Goal: Task Accomplishment & Management: Manage account settings

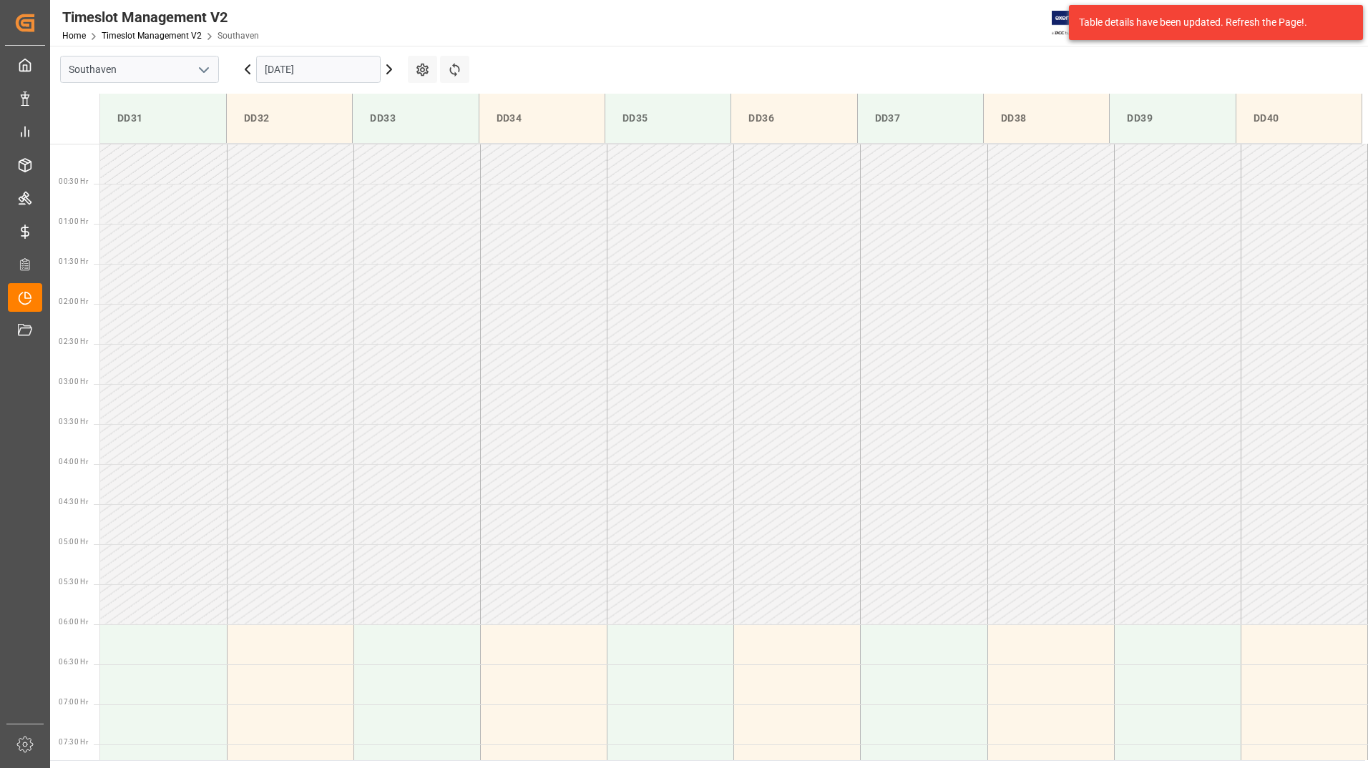
scroll to position [552, 0]
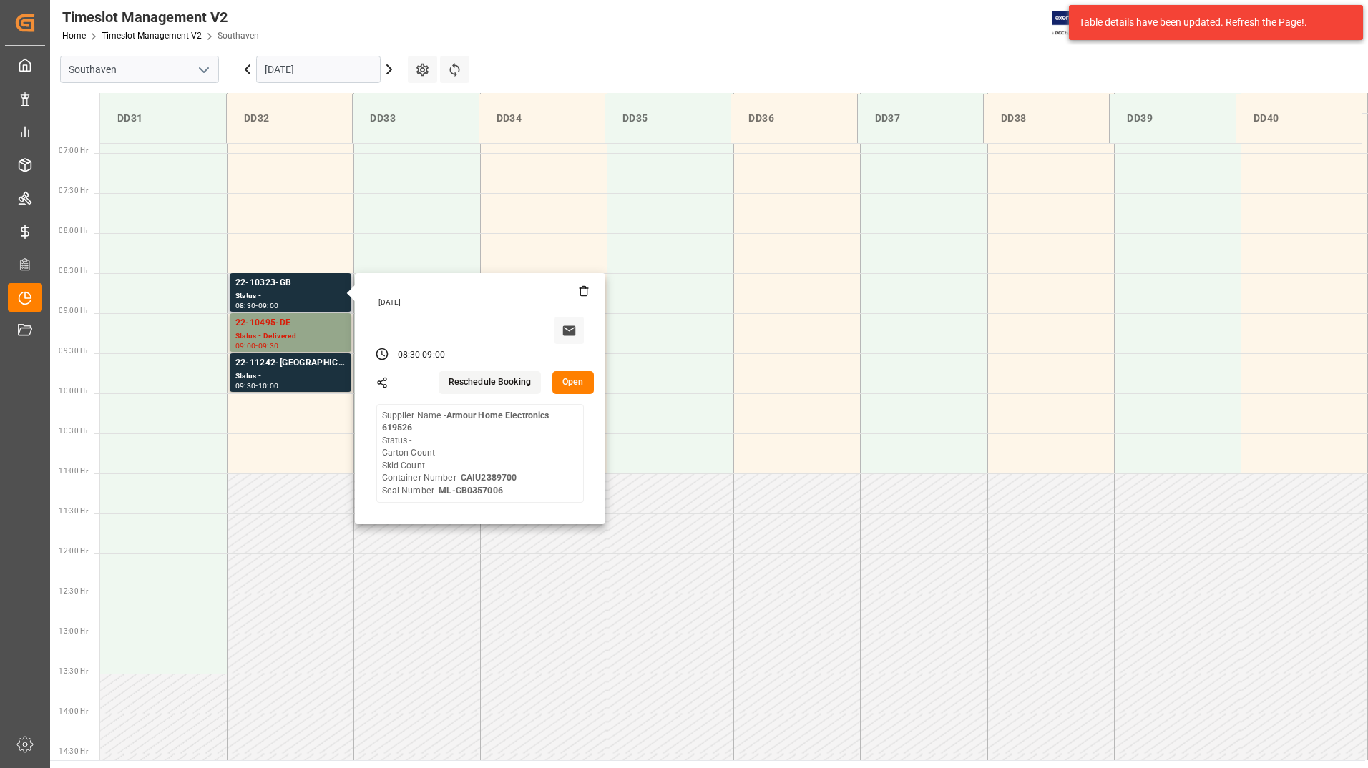
click at [564, 378] on button "Open" at bounding box center [572, 382] width 41 height 23
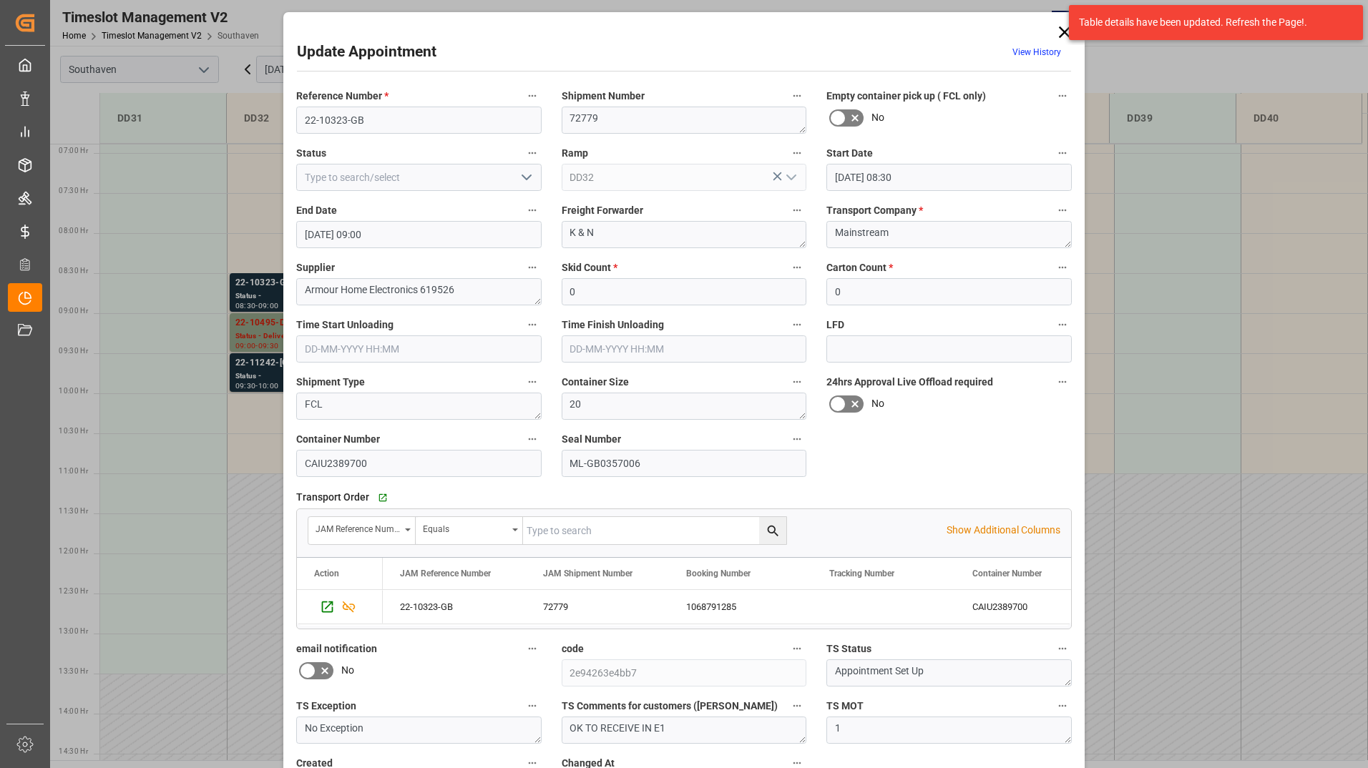
click at [529, 174] on icon "open menu" at bounding box center [526, 177] width 17 height 17
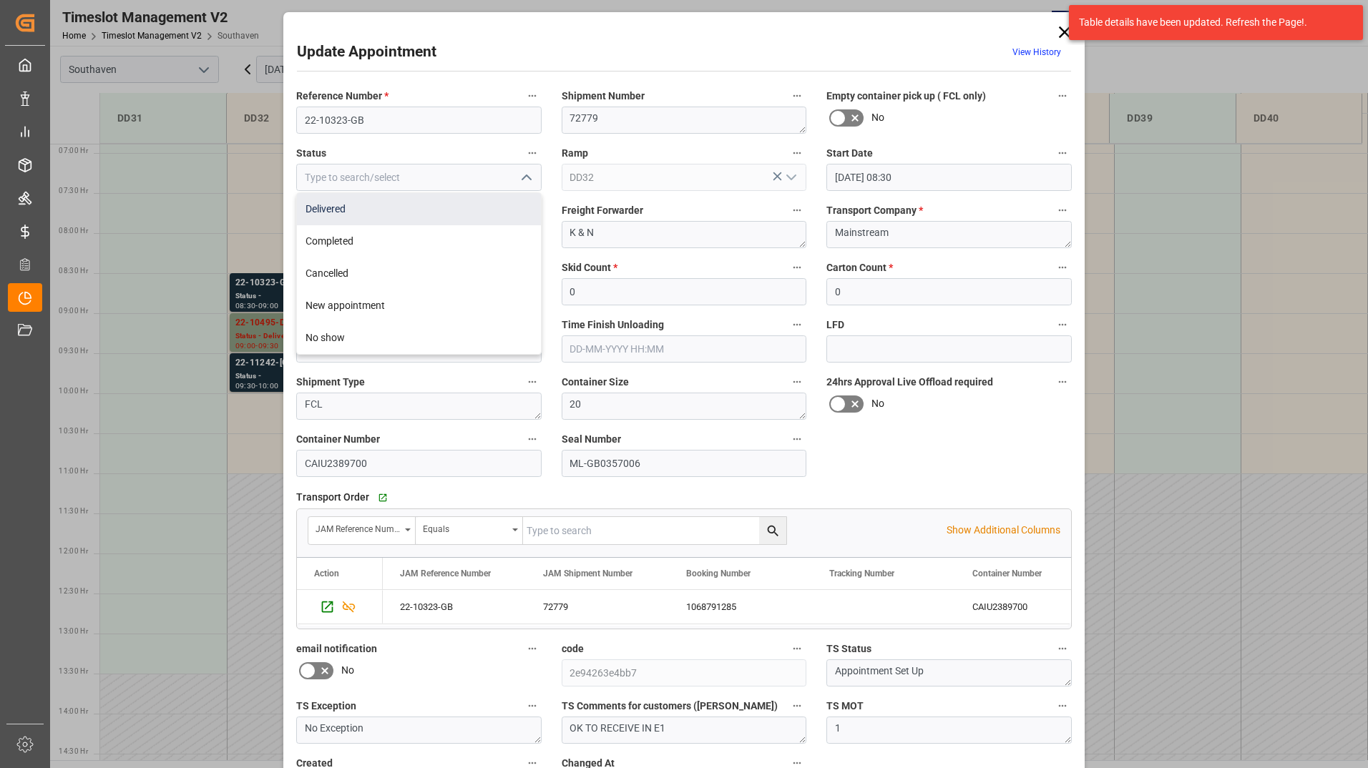
click at [489, 217] on div "Delivered" at bounding box center [419, 209] width 244 height 32
type input "Delivered"
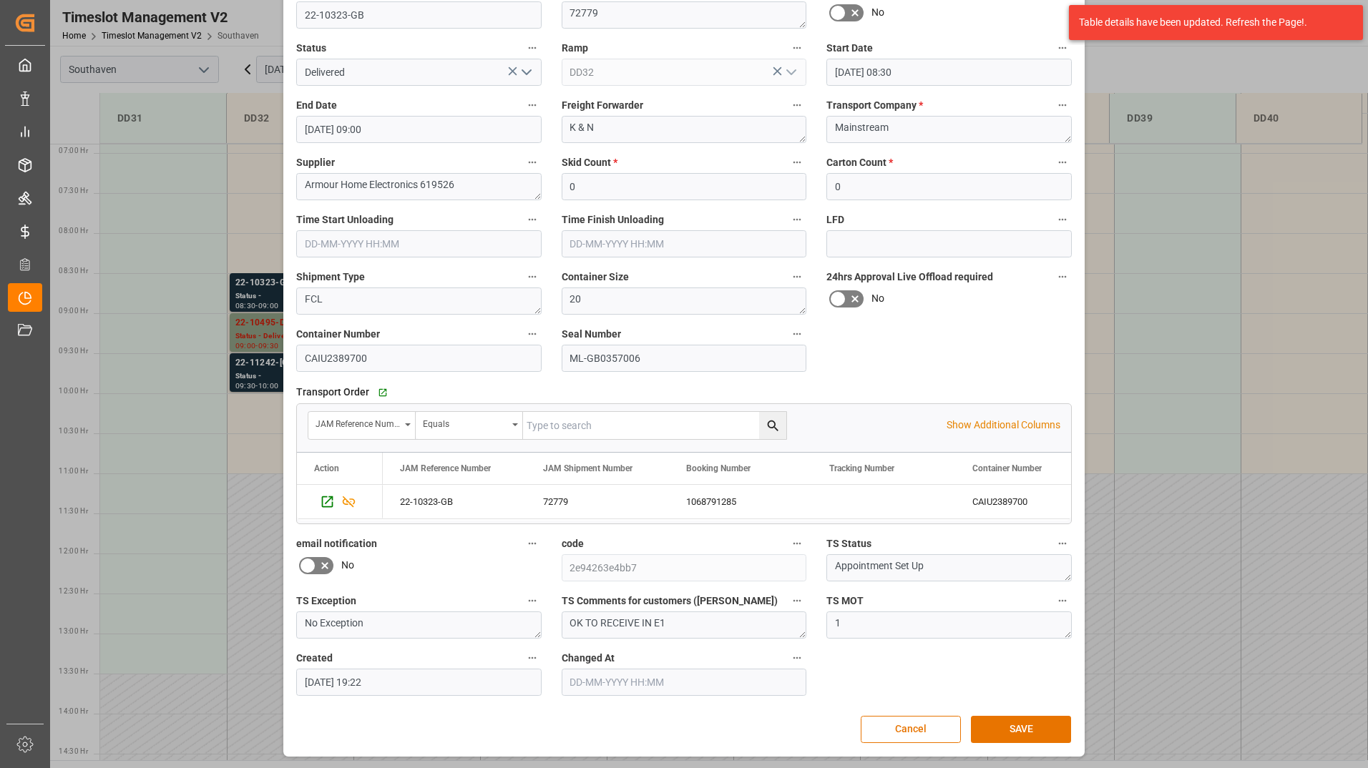
scroll to position [106, 0]
click at [990, 729] on button "SAVE" at bounding box center [1021, 728] width 100 height 27
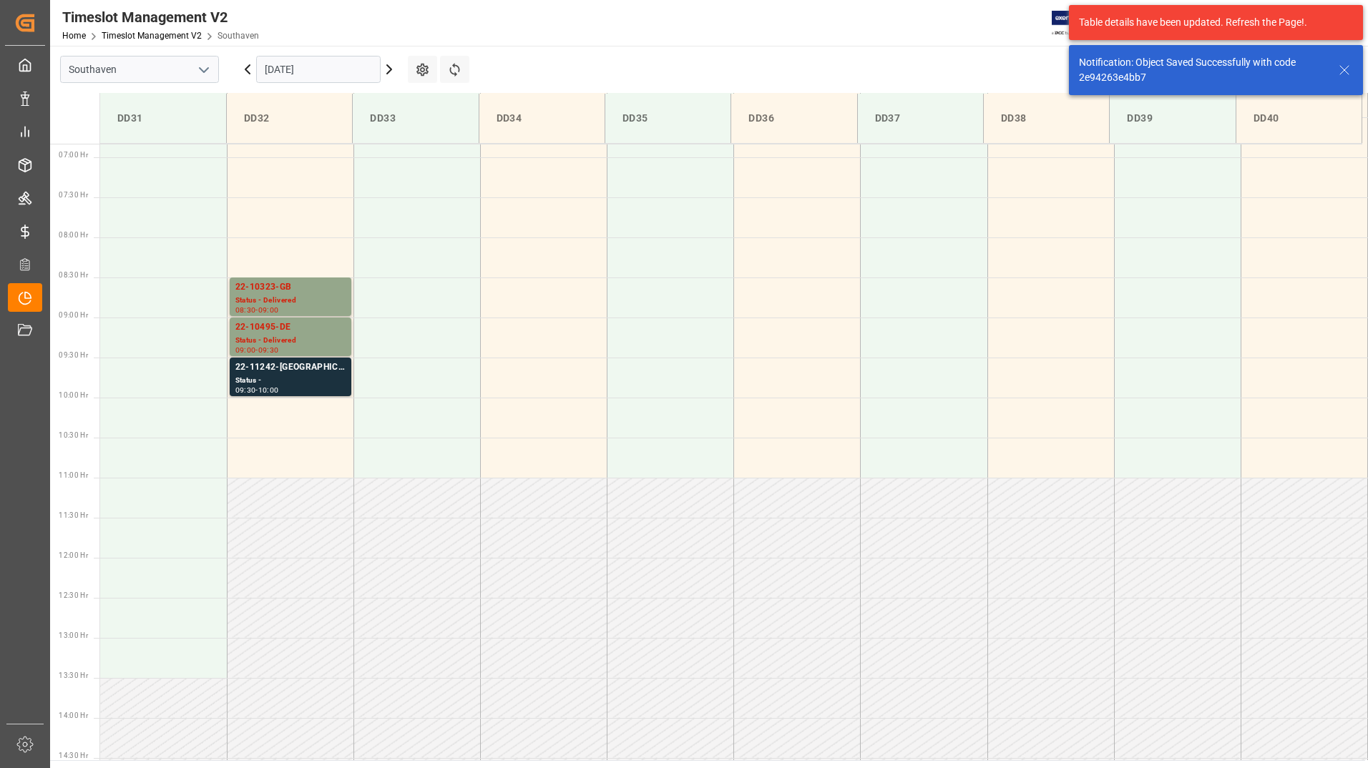
scroll to position [552, 0]
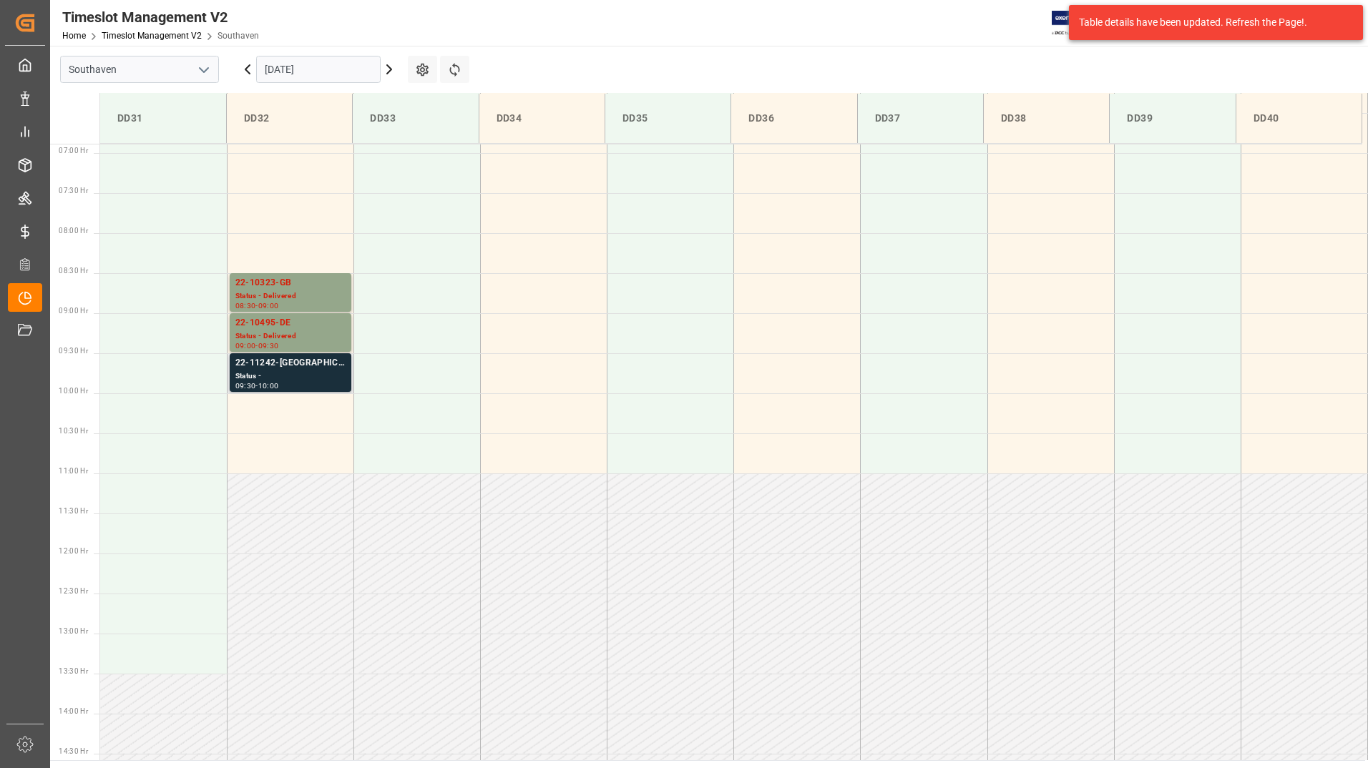
click at [285, 378] on div "Status -" at bounding box center [290, 377] width 110 height 12
click at [307, 328] on div "22-10495-DE" at bounding box center [290, 323] width 110 height 14
click at [296, 278] on div "22-10323-GB" at bounding box center [290, 283] width 110 height 14
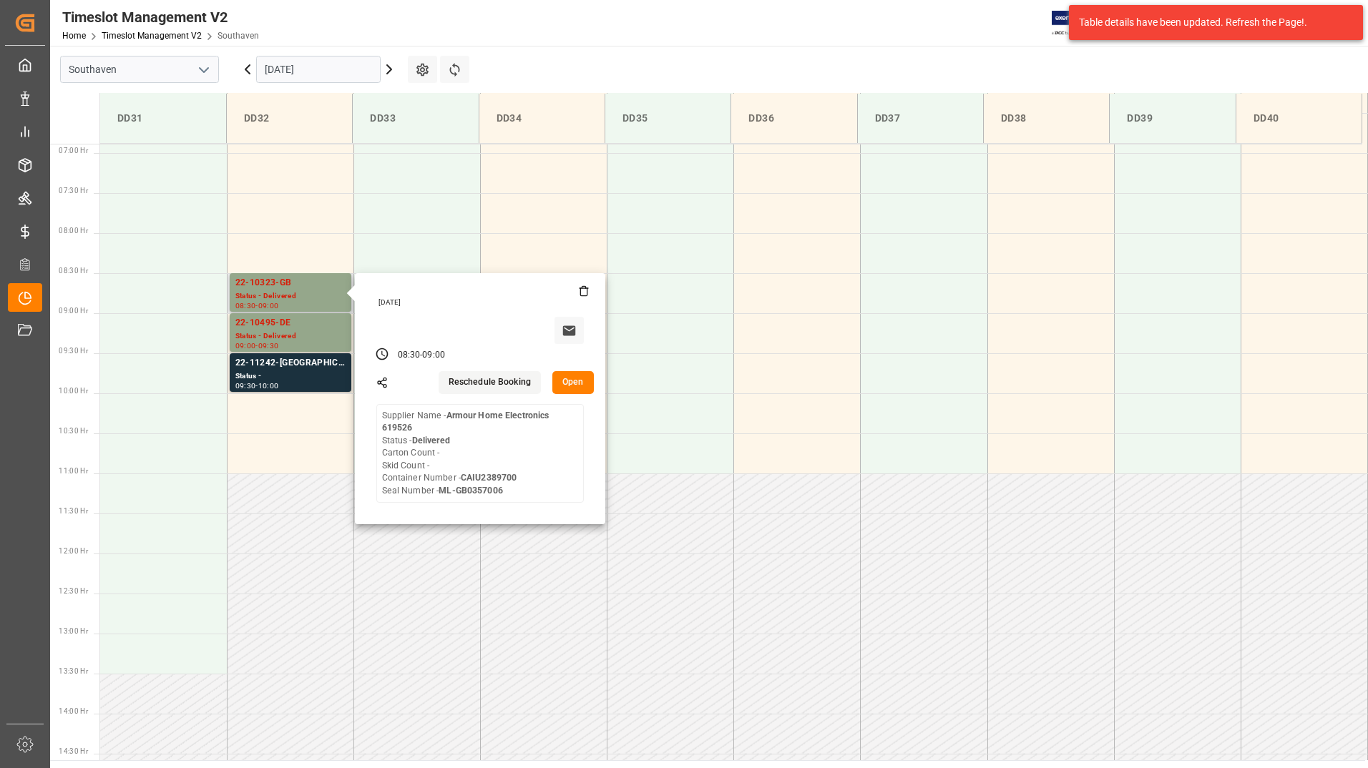
click at [567, 378] on button "Open" at bounding box center [572, 382] width 41 height 23
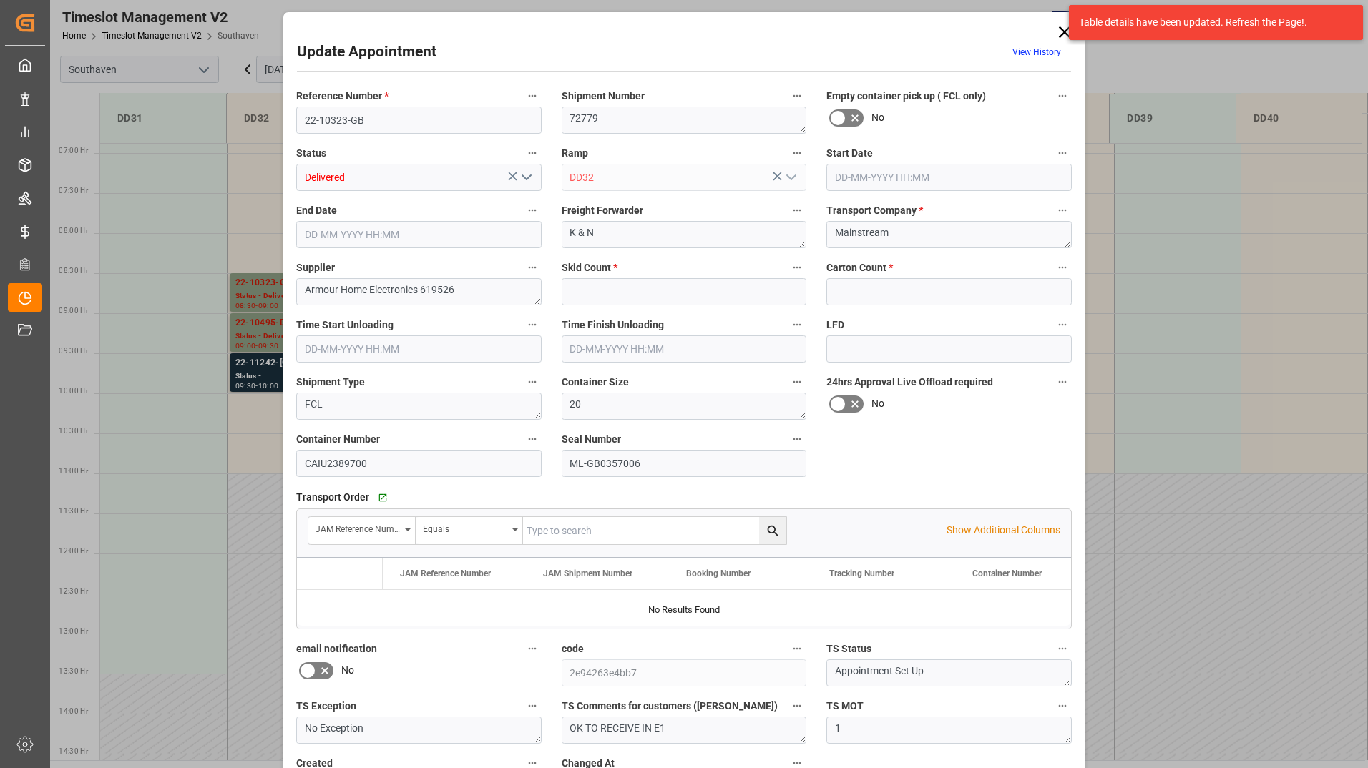
type input "0"
type input "02-10-2025 08:30"
type input "02-10-2025 09:00"
type input "01-10-2025 19:22"
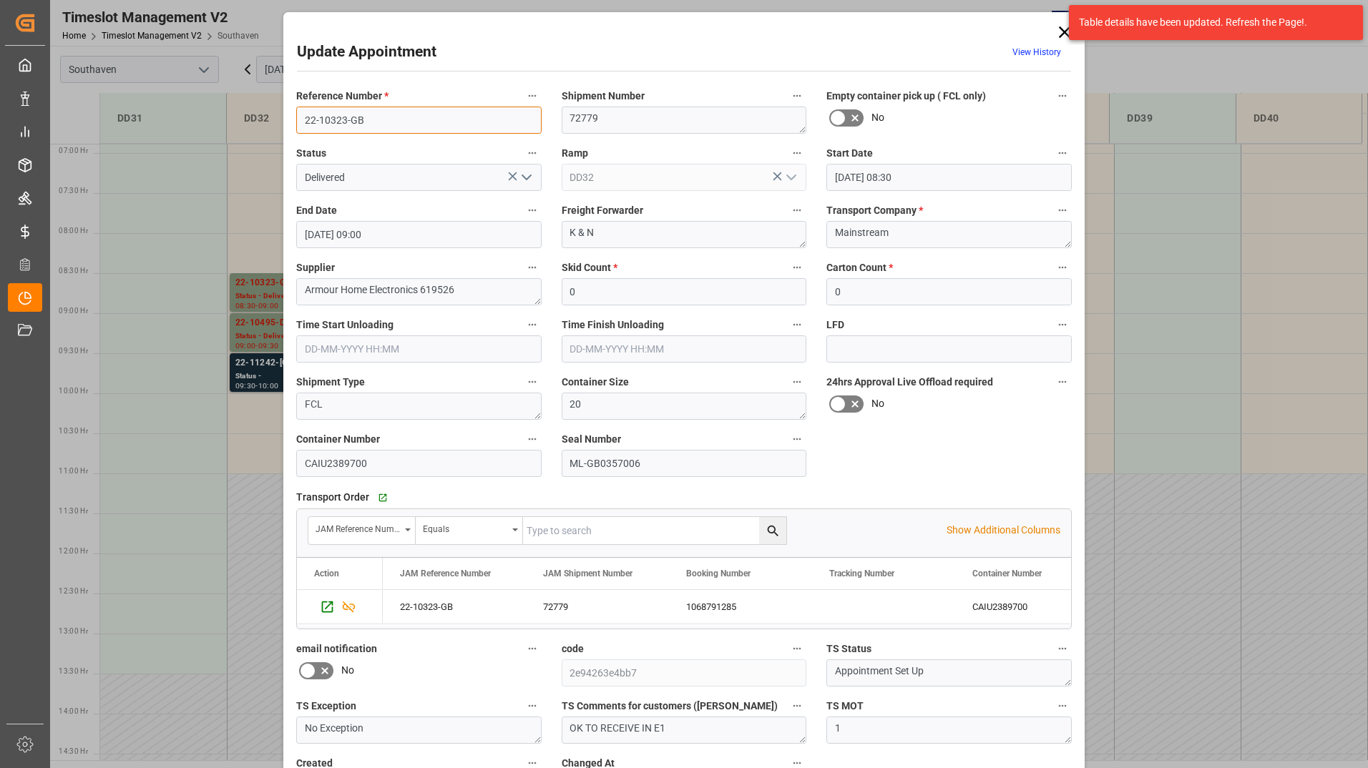
drag, startPoint x: 299, startPoint y: 124, endPoint x: 367, endPoint y: 134, distance: 68.7
click at [367, 134] on div "Reference Number * 22-10323-GB" at bounding box center [418, 110] width 265 height 57
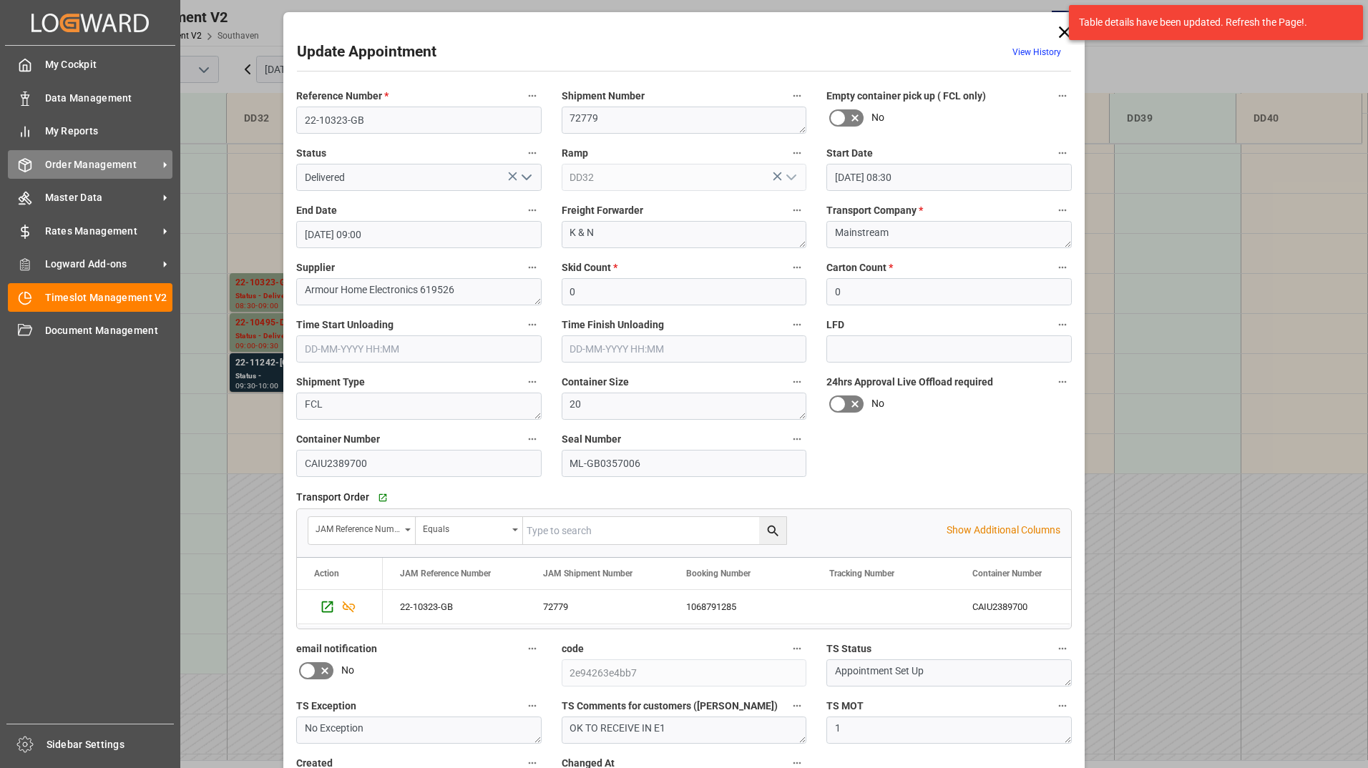
click at [66, 165] on span "Order Management" at bounding box center [101, 164] width 113 height 15
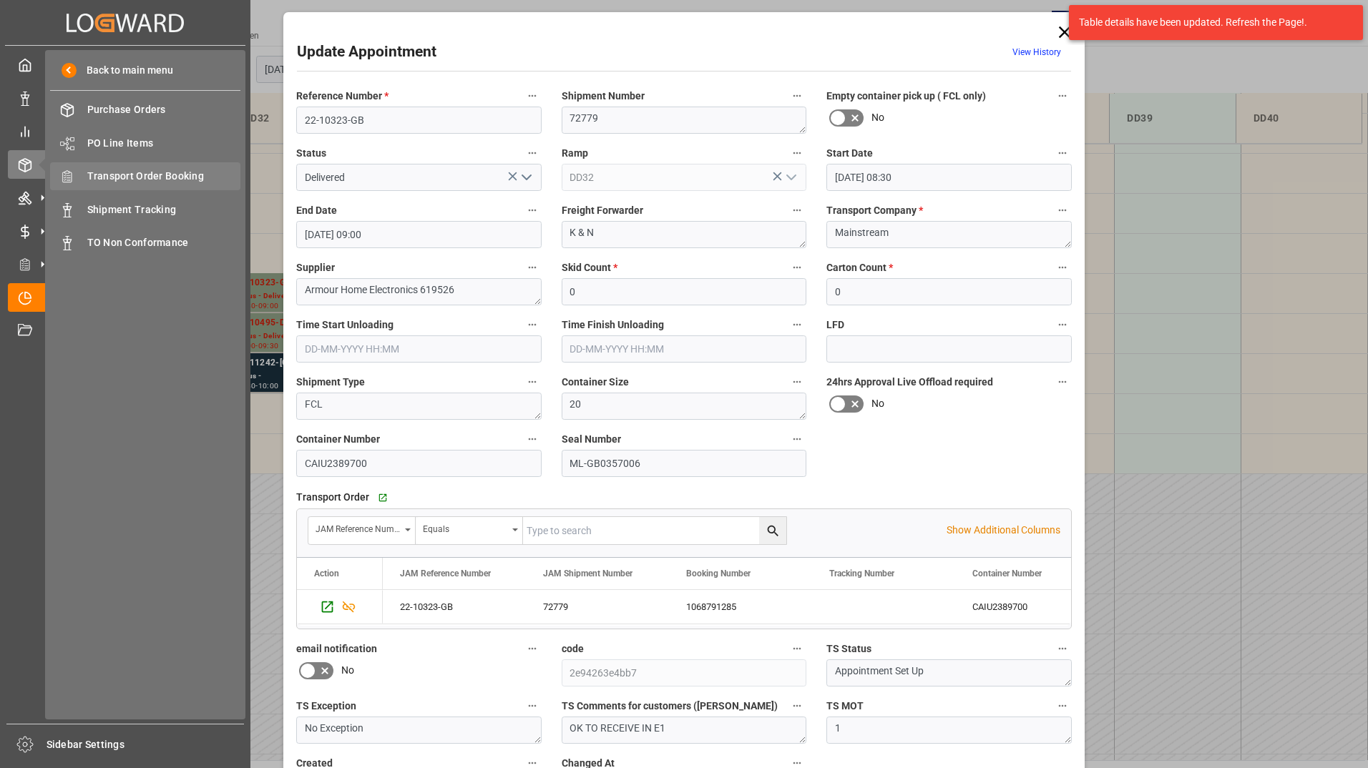
click at [142, 172] on span "Transport Order Booking" at bounding box center [164, 176] width 154 height 15
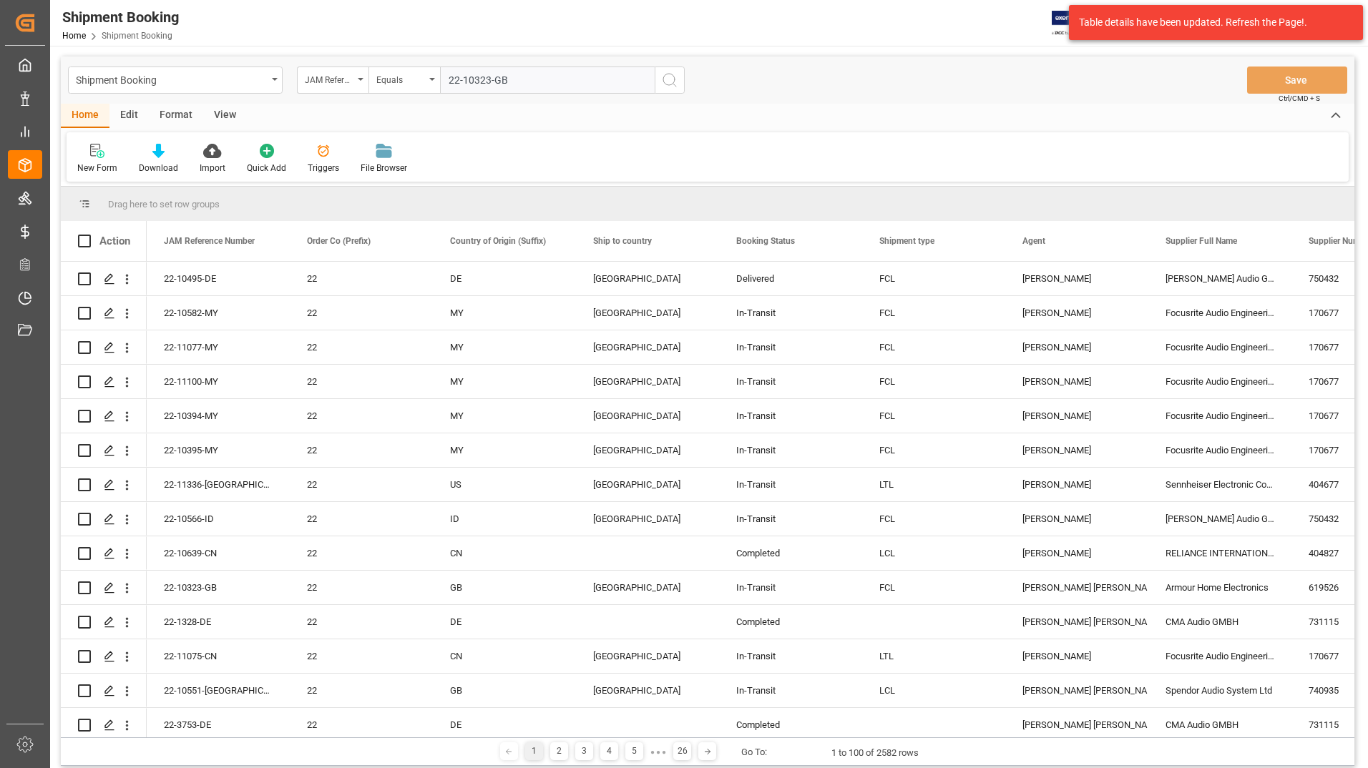
type input "22-10323-GB"
click at [669, 77] on icon "search button" at bounding box center [669, 80] width 17 height 17
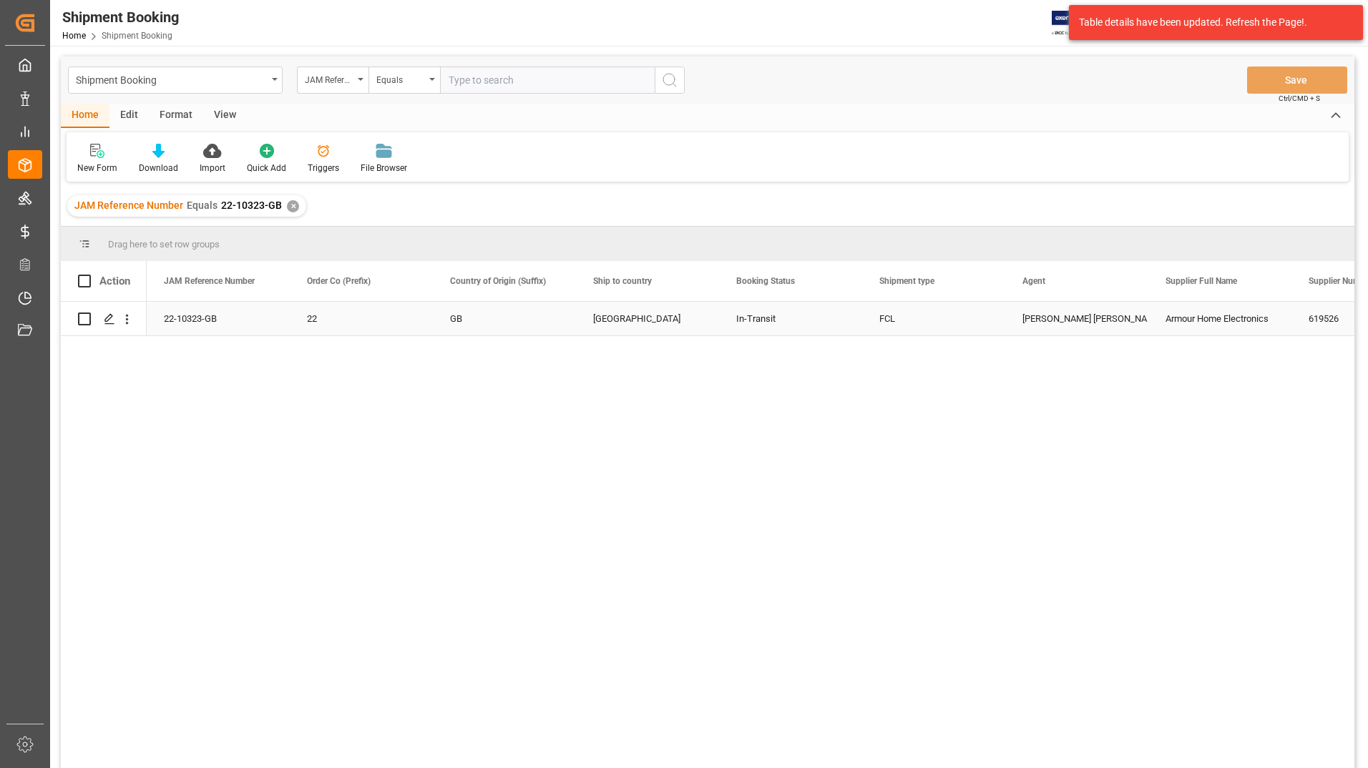
click at [86, 321] on input "Press Space to toggle row selection (unchecked)" at bounding box center [84, 319] width 13 height 13
checkbox input "true"
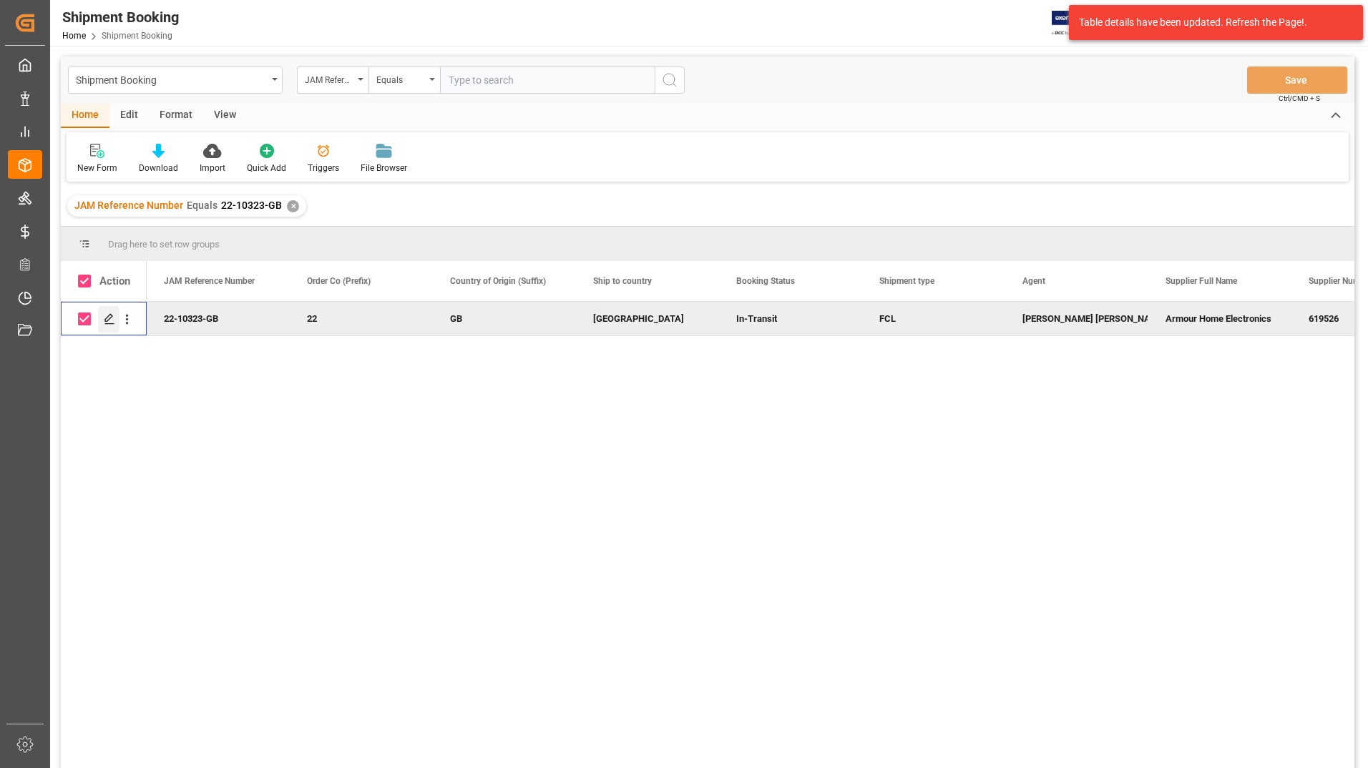
click at [104, 317] on icon "Press SPACE to deselect this row." at bounding box center [109, 318] width 11 height 11
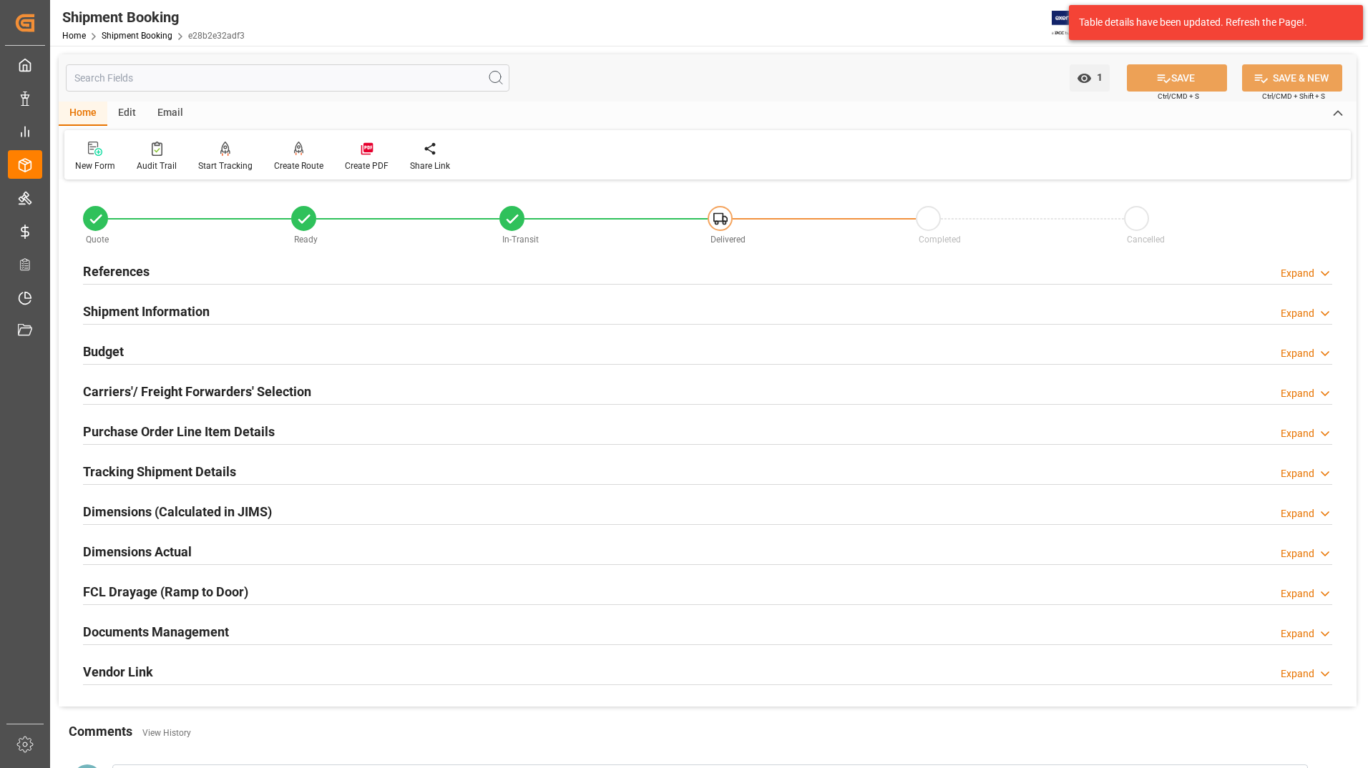
click at [135, 633] on h2 "Documents Management" at bounding box center [156, 631] width 146 height 19
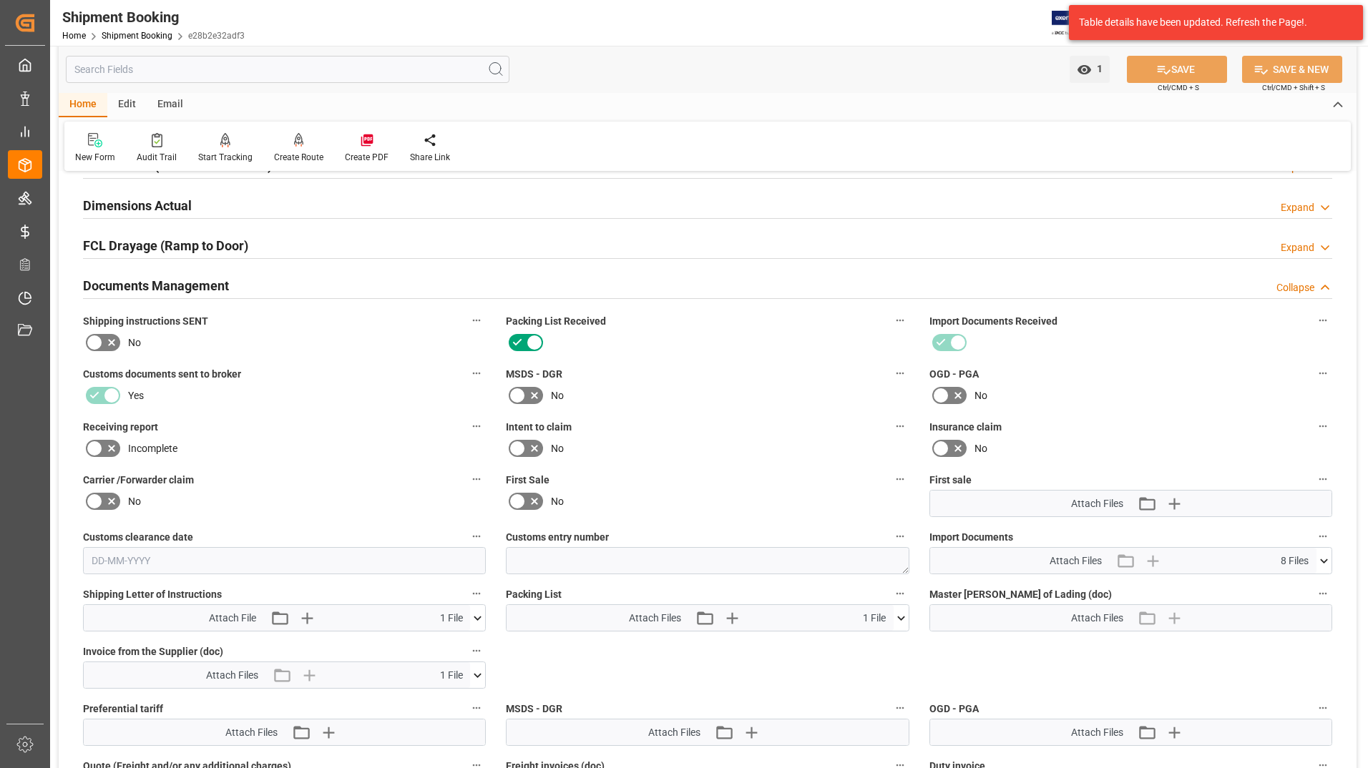
scroll to position [429, 0]
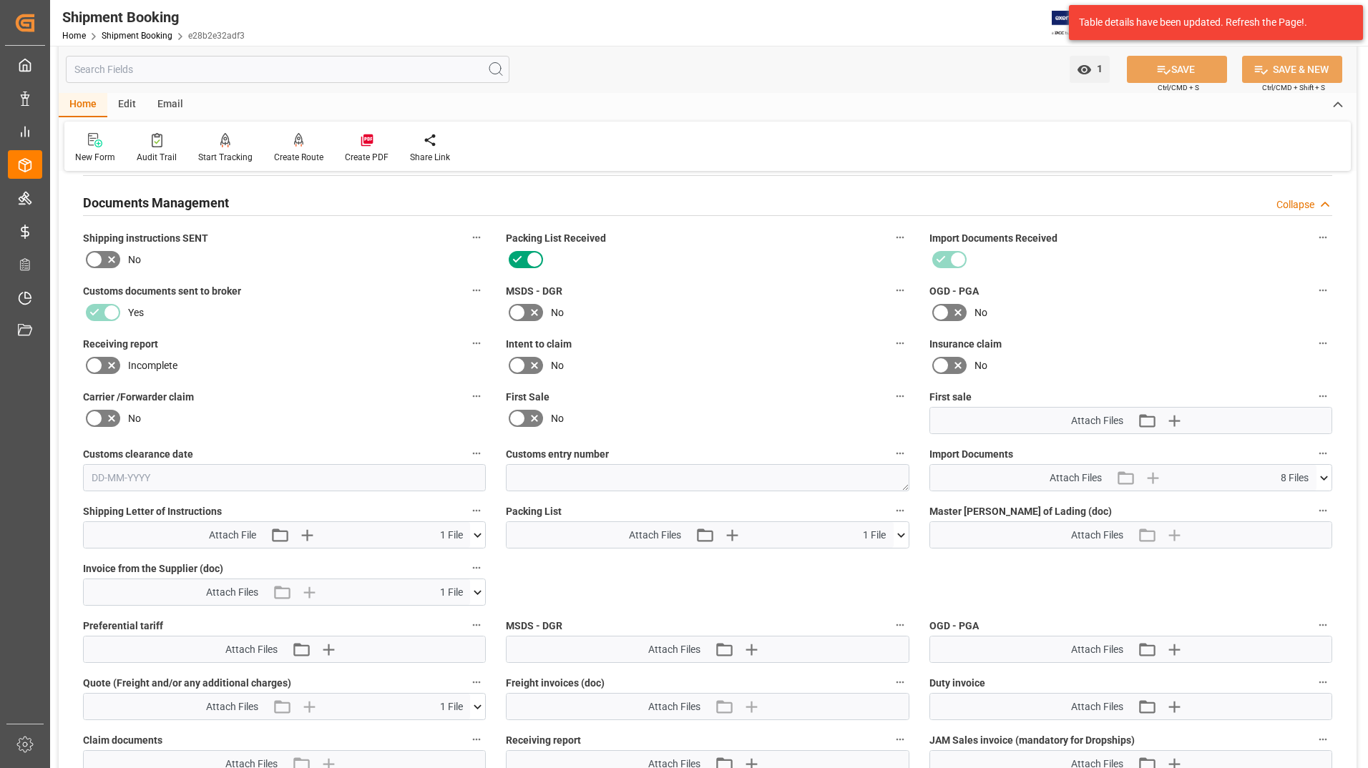
click at [898, 529] on icon at bounding box center [900, 535] width 15 height 15
click at [895, 558] on icon at bounding box center [893, 561] width 14 height 9
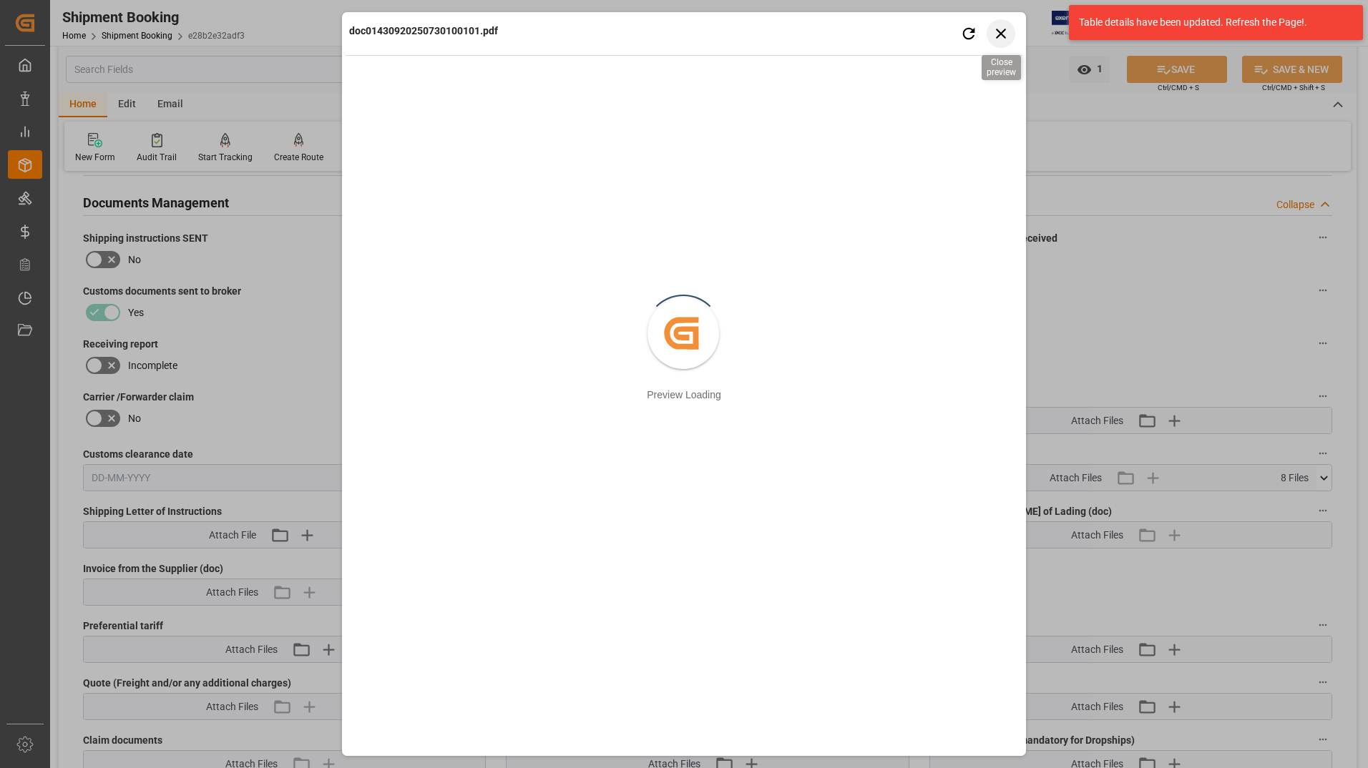
click at [1007, 29] on icon "button" at bounding box center [1001, 33] width 18 height 18
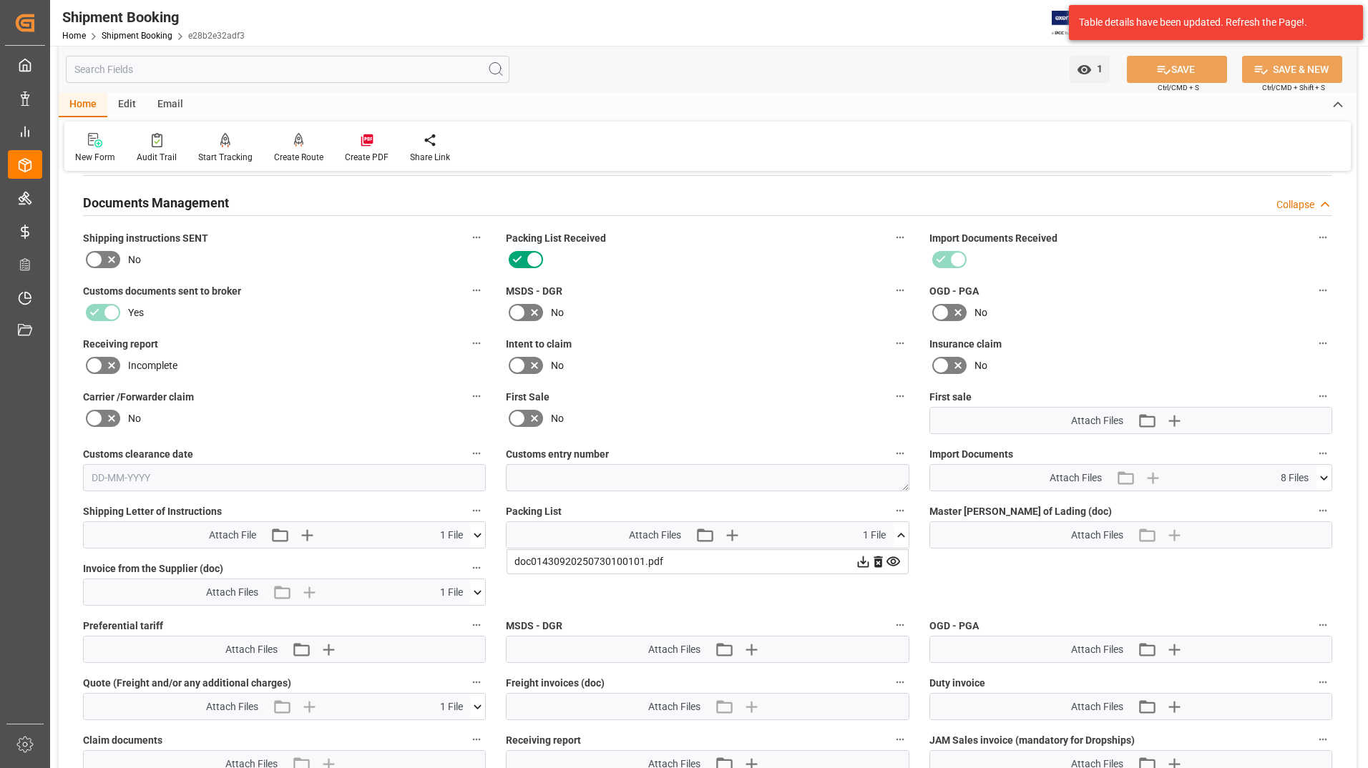
click at [1324, 474] on icon at bounding box center [1323, 478] width 15 height 15
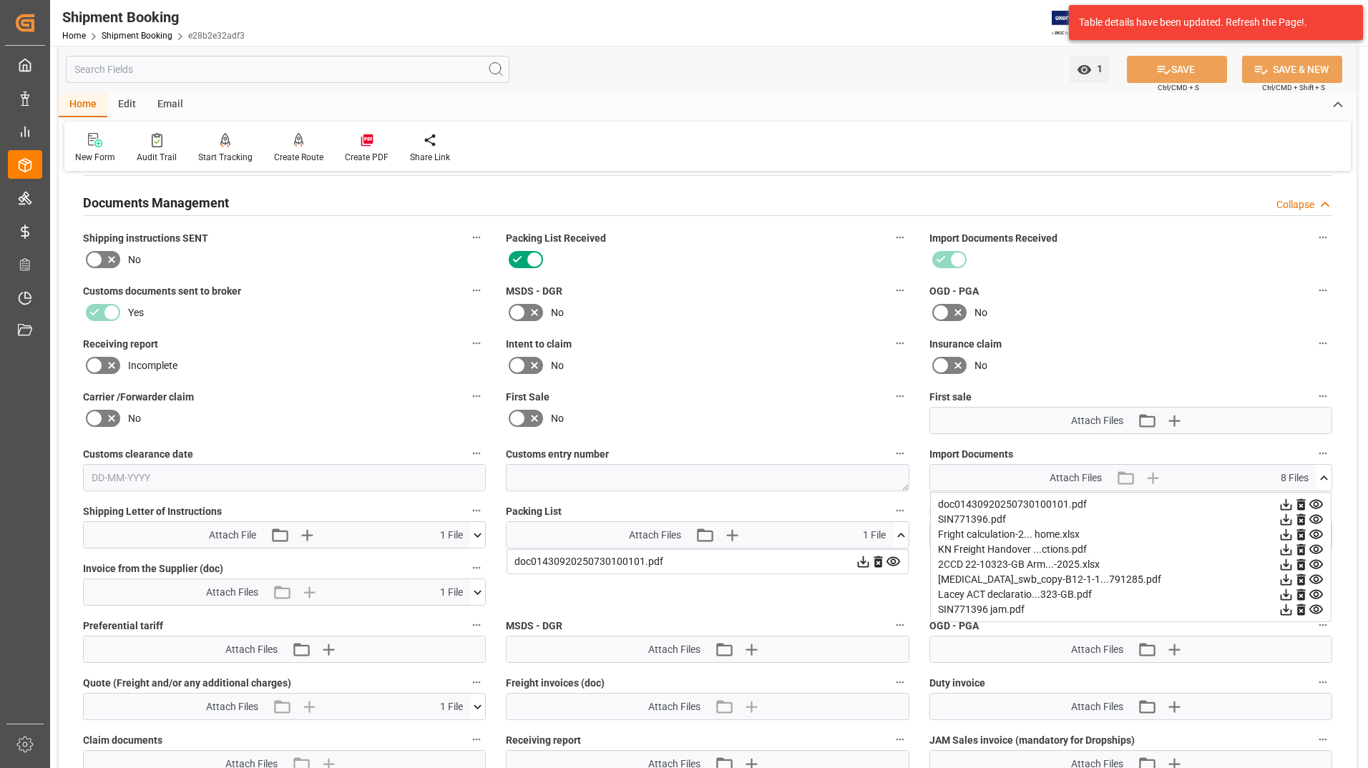
click at [1317, 503] on icon at bounding box center [1315, 504] width 15 height 15
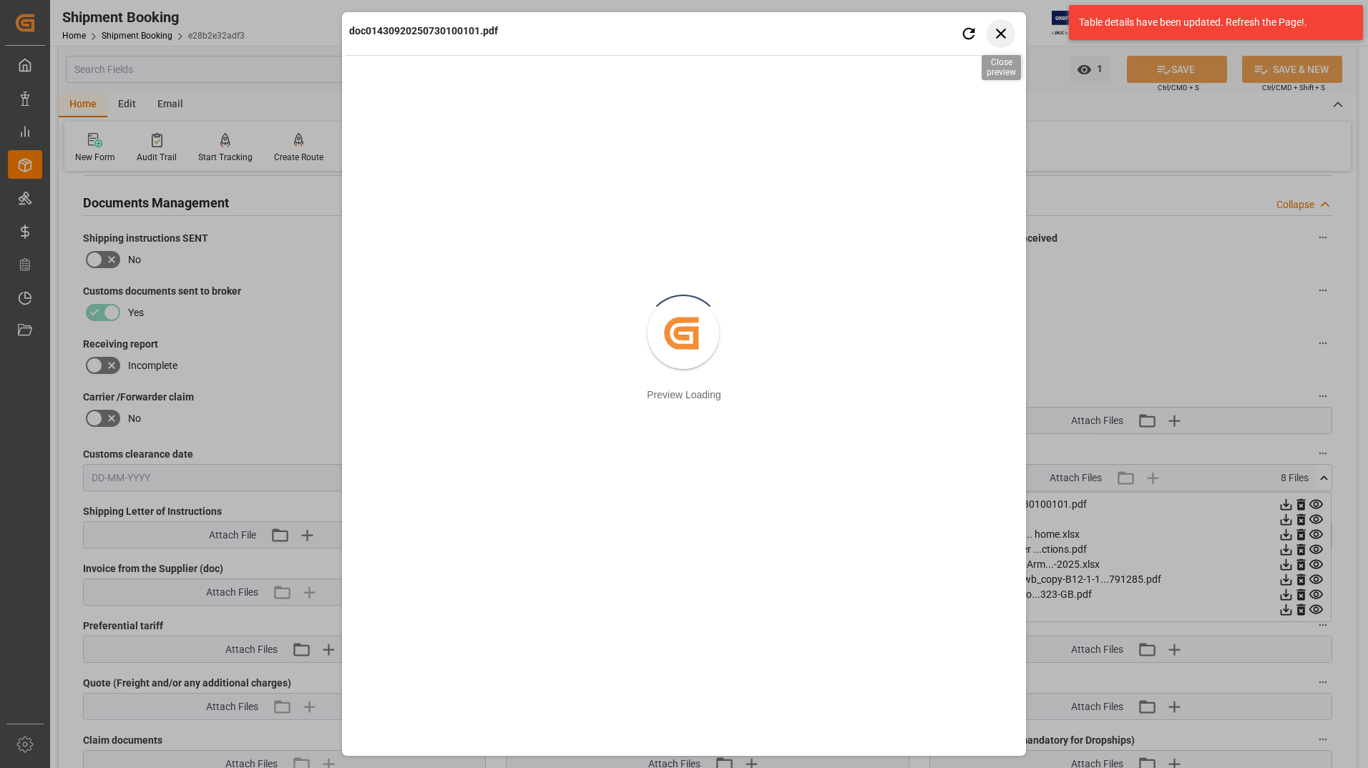
click at [998, 31] on icon "button" at bounding box center [1001, 34] width 10 height 10
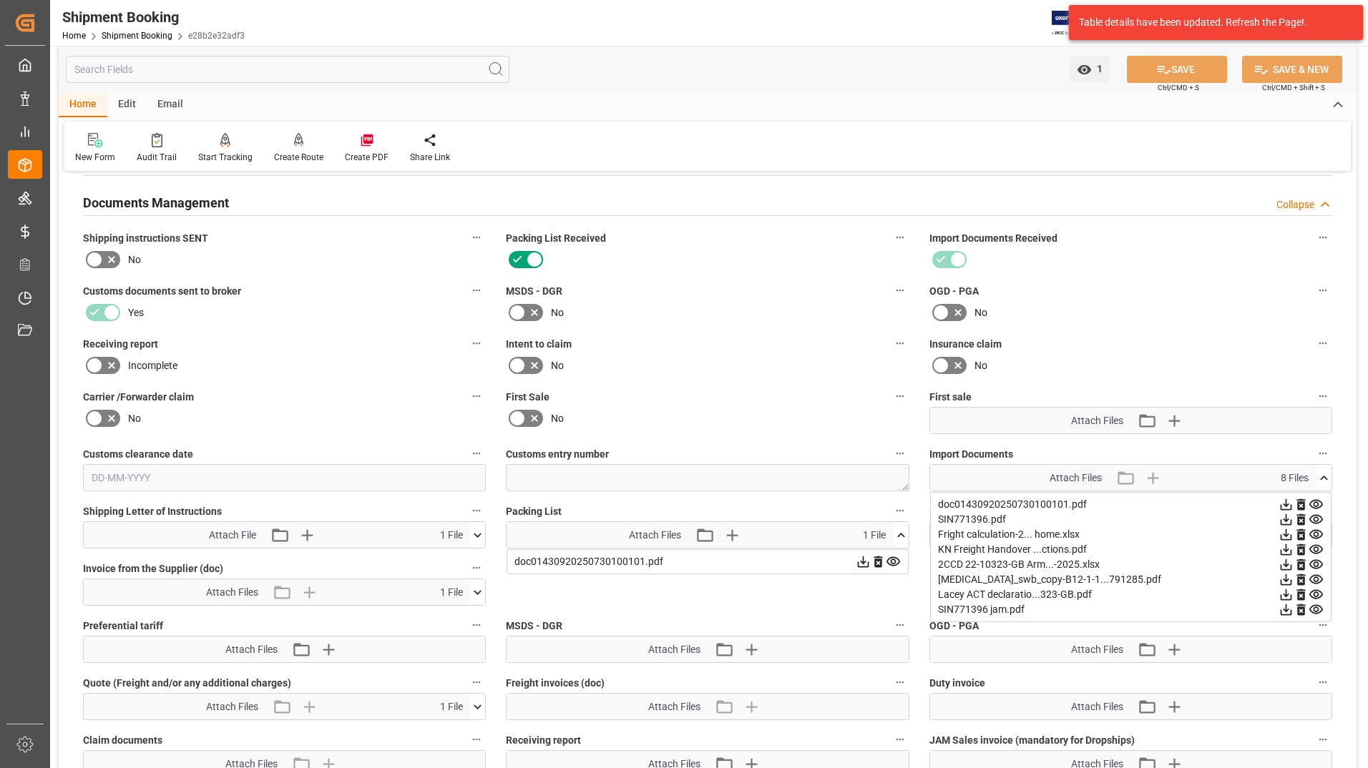
click at [1314, 535] on icon at bounding box center [1316, 534] width 14 height 9
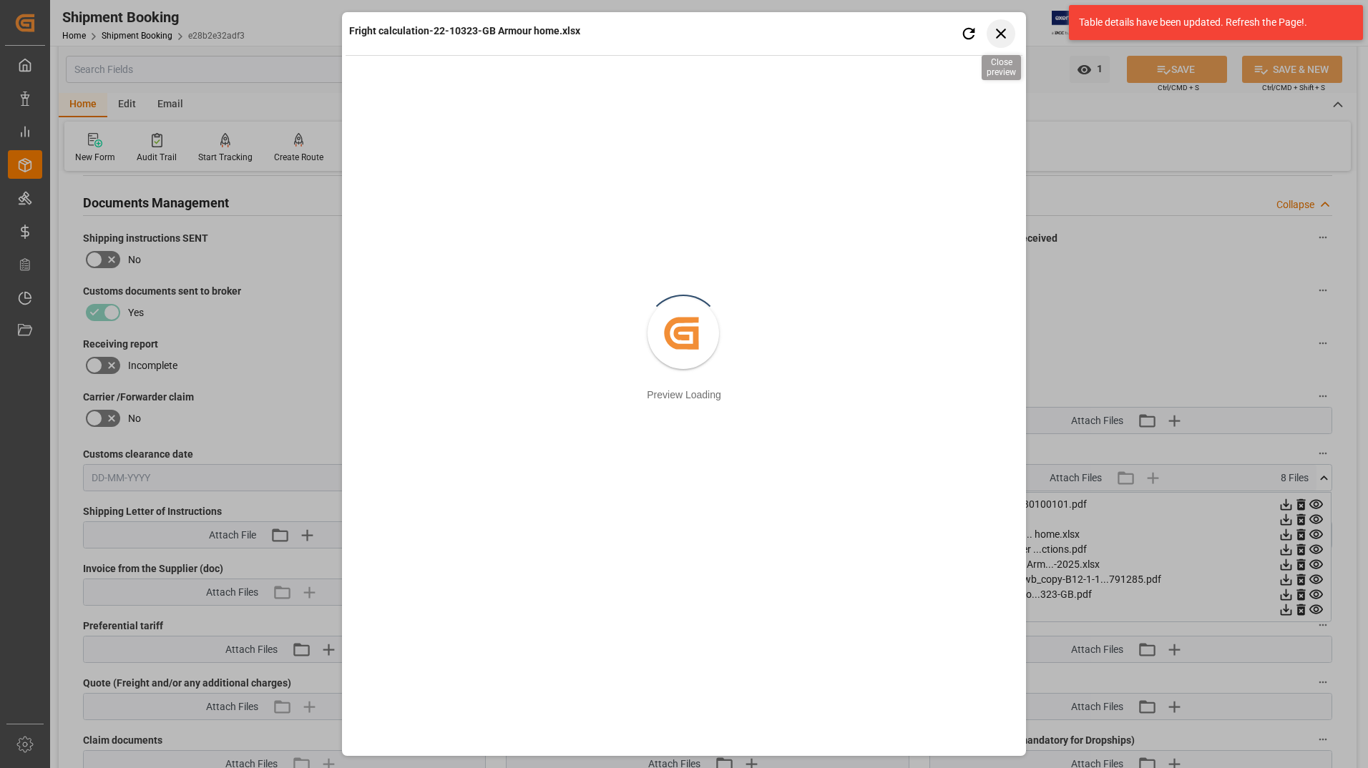
click at [1001, 37] on icon "button" at bounding box center [1001, 33] width 18 height 18
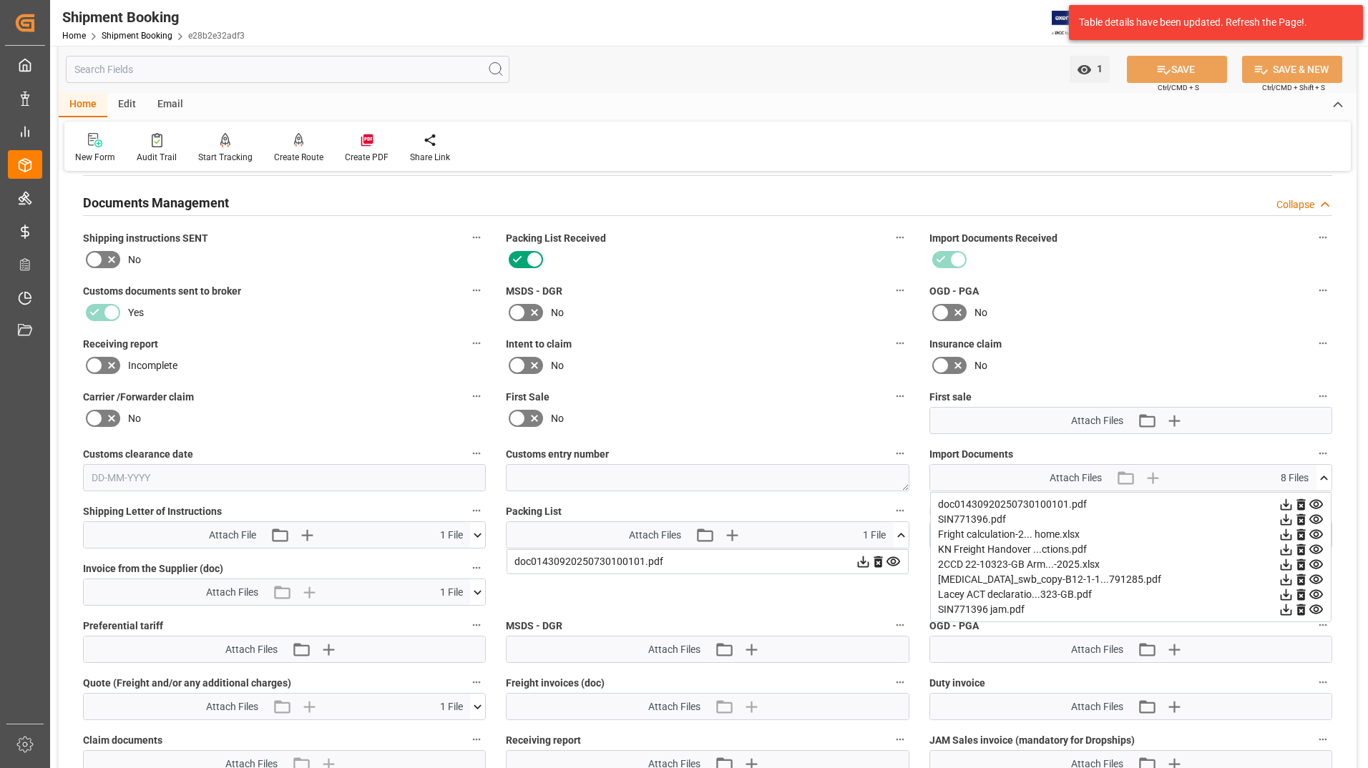
click at [483, 593] on icon at bounding box center [477, 592] width 15 height 15
click at [471, 618] on icon at bounding box center [469, 619] width 15 height 15
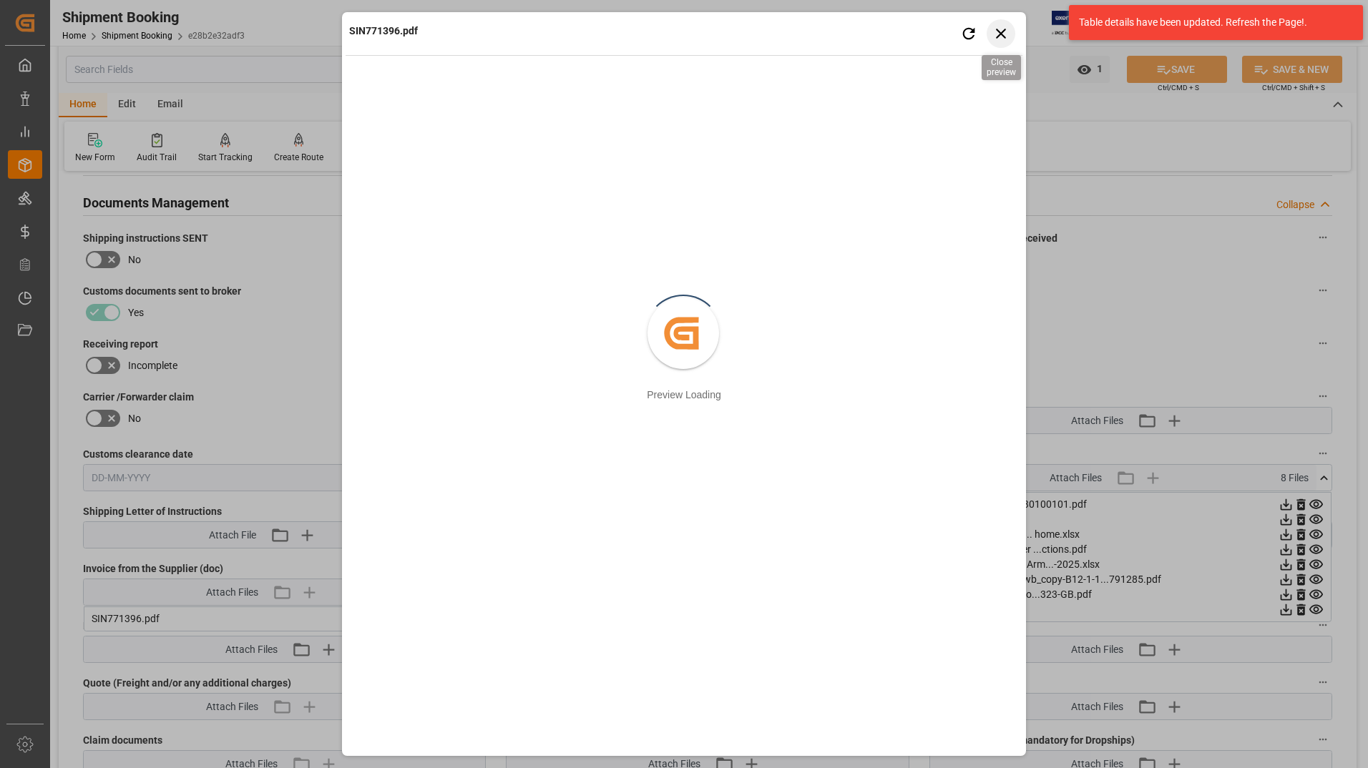
click at [997, 27] on icon "button" at bounding box center [1001, 33] width 18 height 18
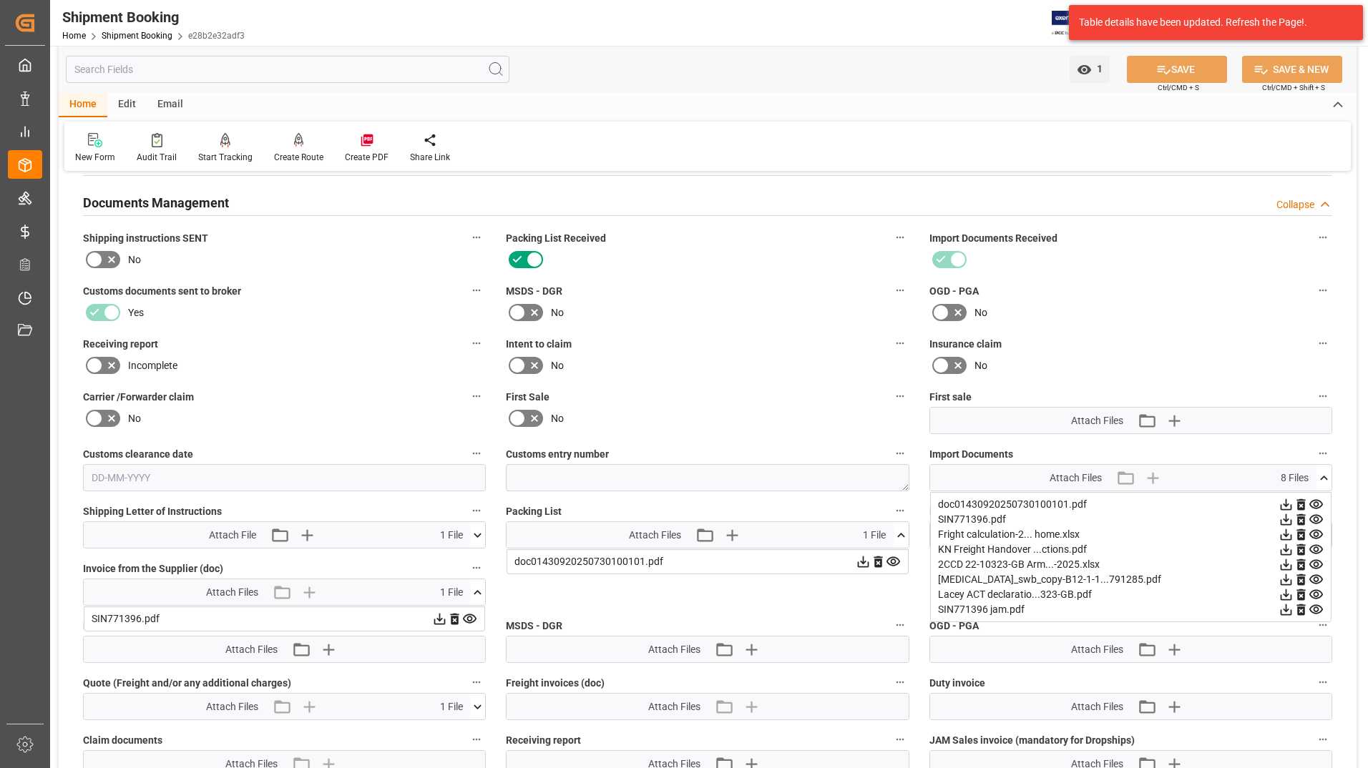
click at [476, 529] on icon at bounding box center [477, 535] width 15 height 15
click at [469, 557] on icon at bounding box center [470, 561] width 14 height 9
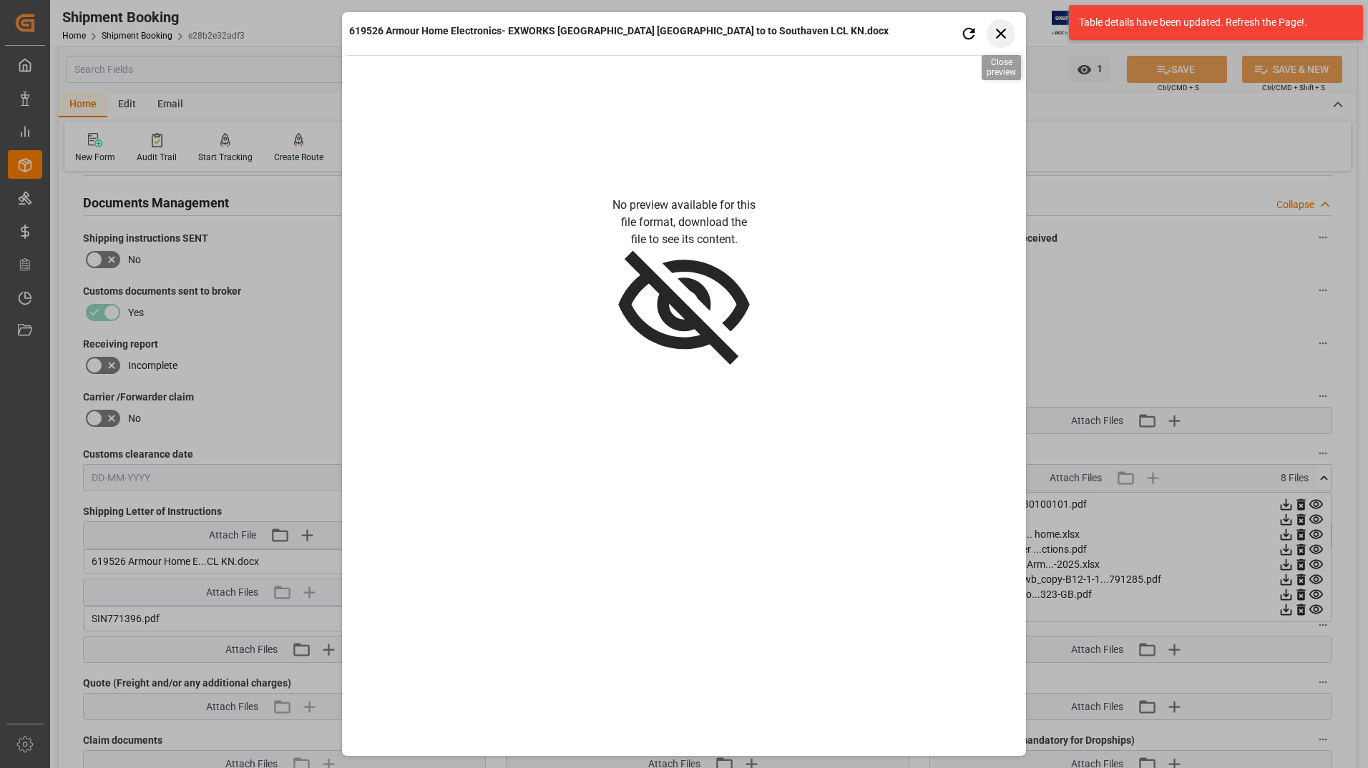
click at [1006, 27] on icon "button" at bounding box center [1001, 33] width 18 height 18
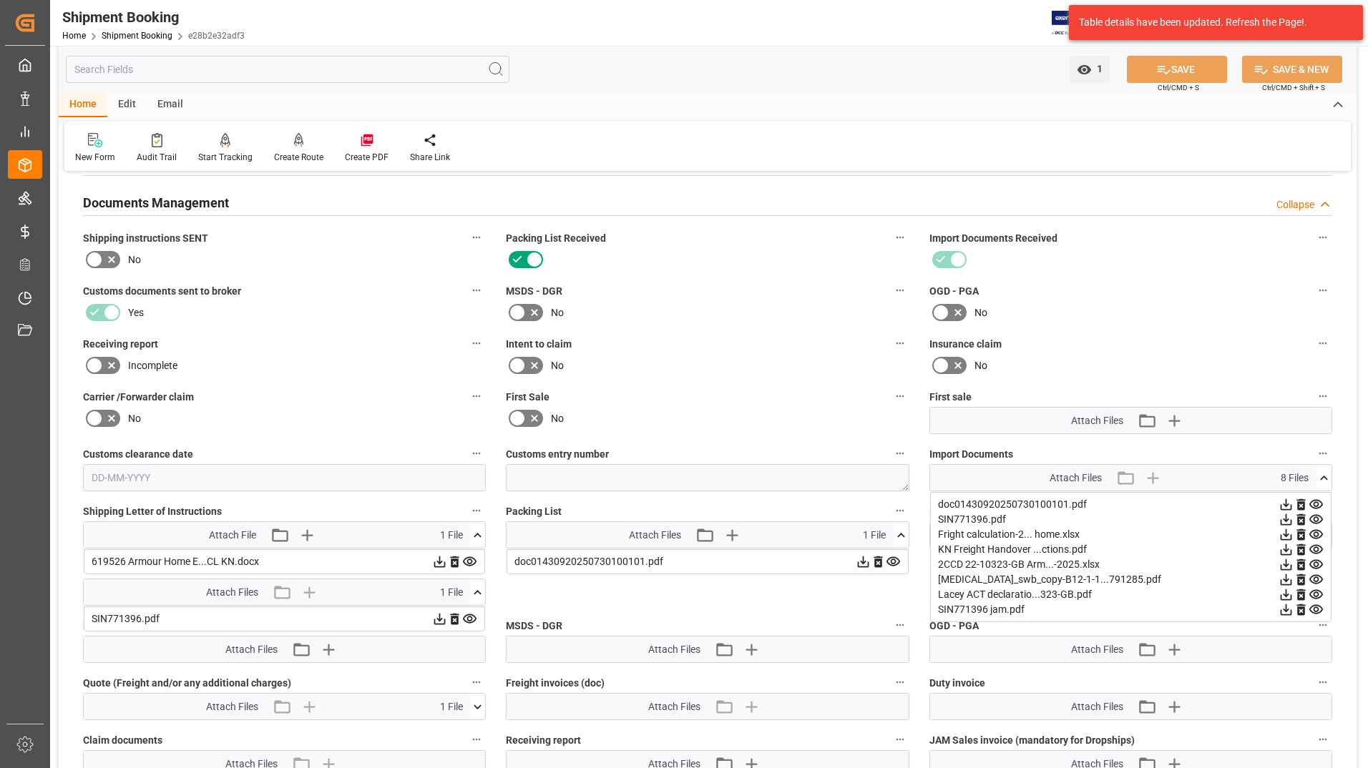
click at [888, 557] on icon at bounding box center [893, 561] width 15 height 15
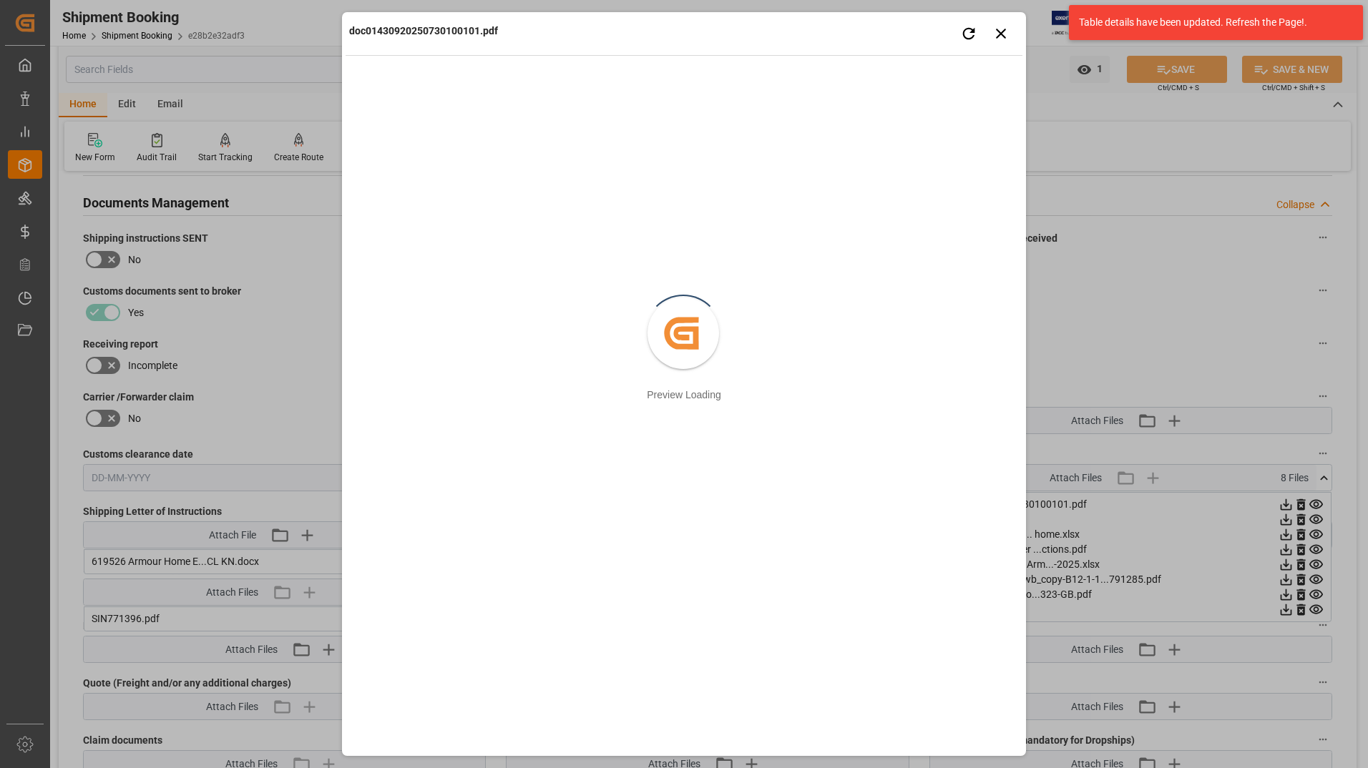
click at [1226, 335] on div "doc01430920250730100101.pdf Retry Close preview Created by potrace 1.15, writte…" at bounding box center [684, 384] width 1368 height 768
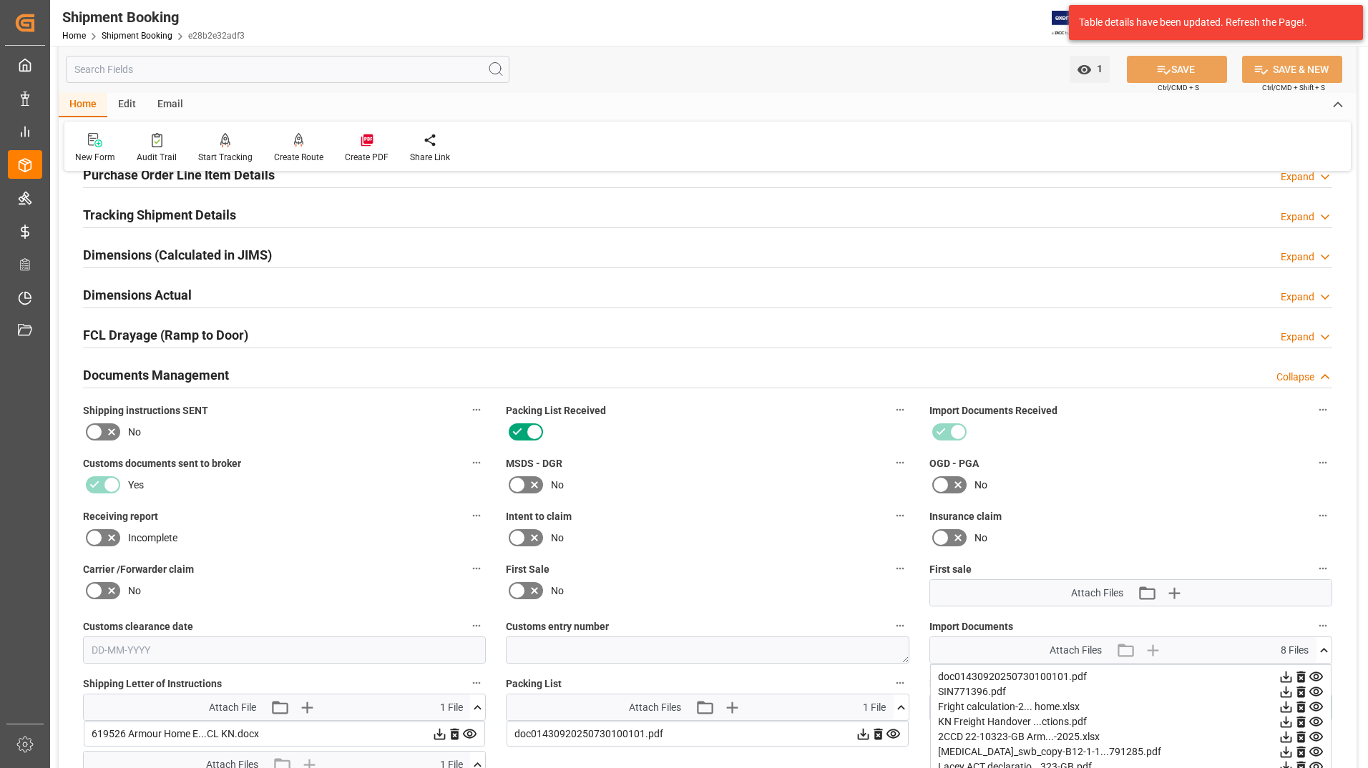
scroll to position [0, 0]
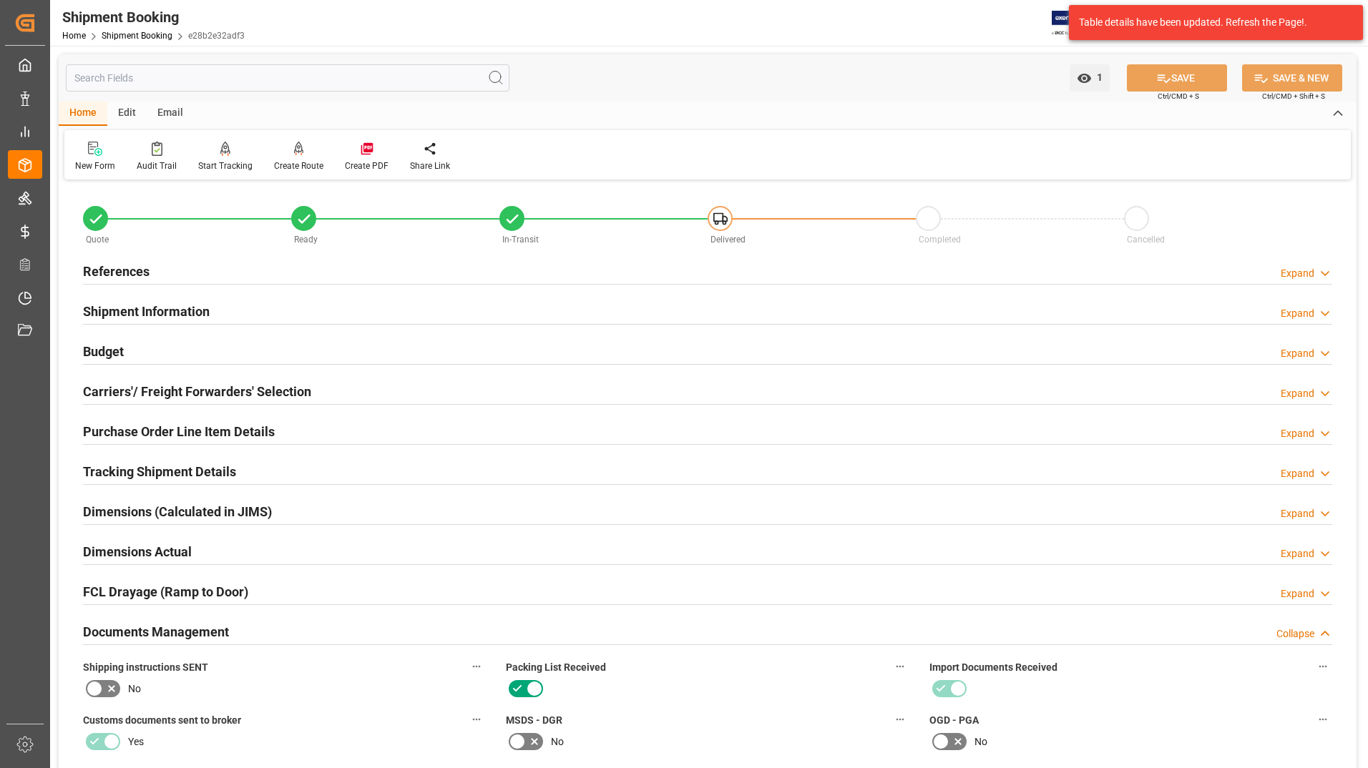
click at [221, 423] on h2 "Purchase Order Line Item Details" at bounding box center [179, 431] width 192 height 19
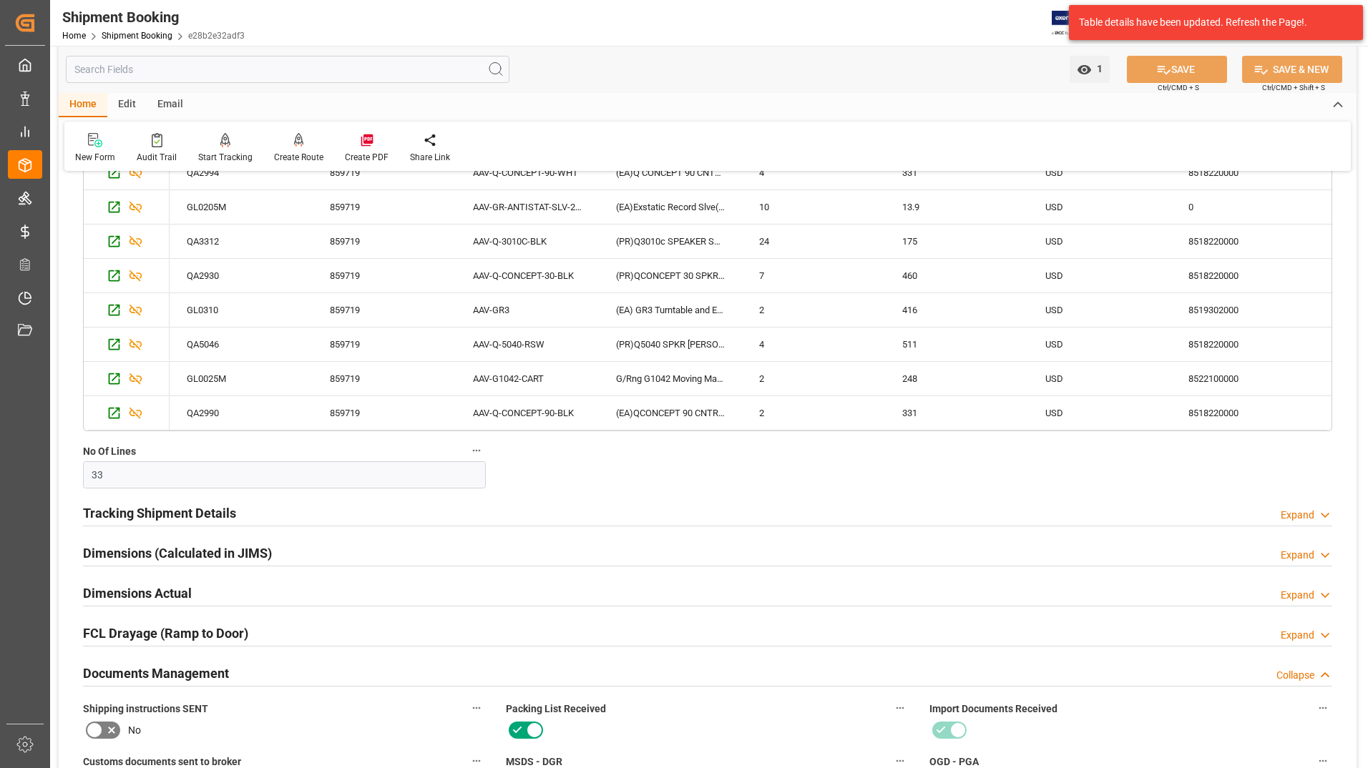
scroll to position [572, 0]
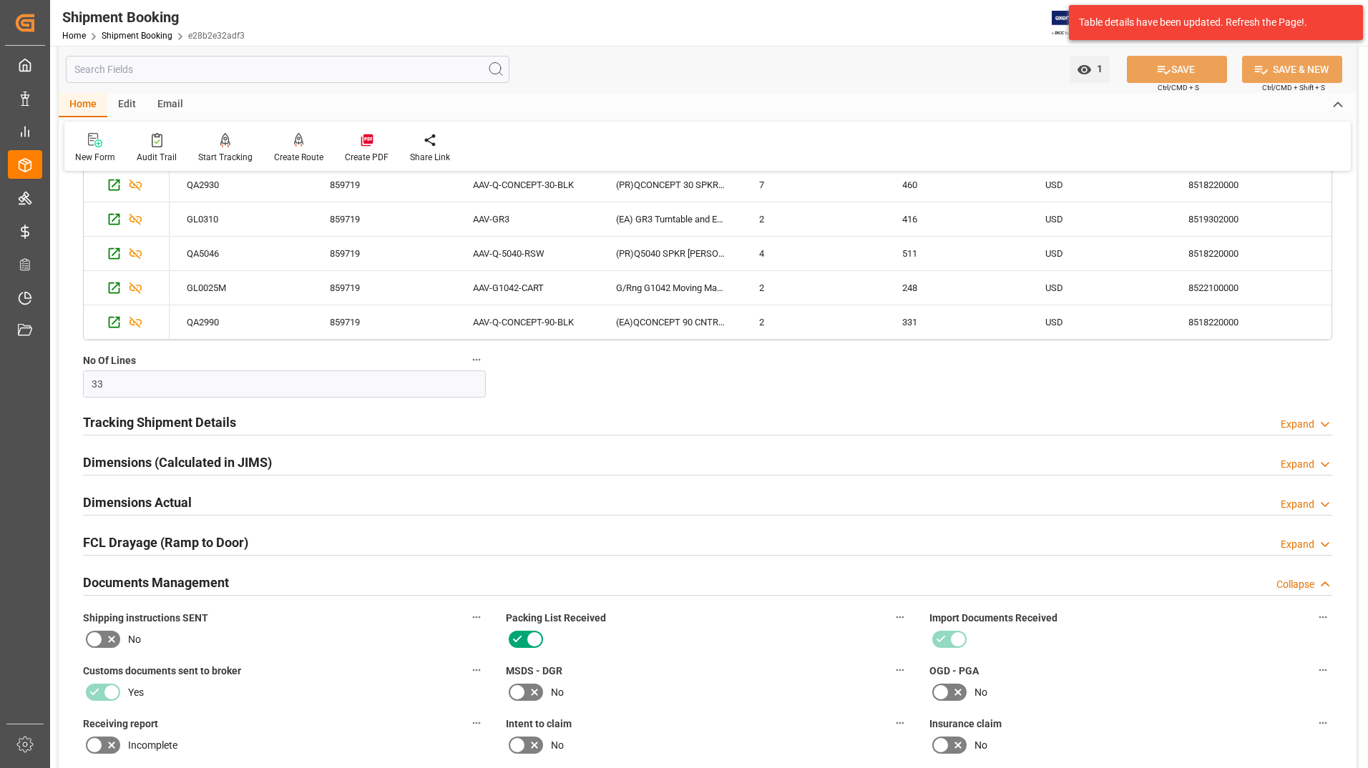
click at [230, 539] on h2 "FCL Drayage (Ramp to Door)" at bounding box center [165, 542] width 165 height 19
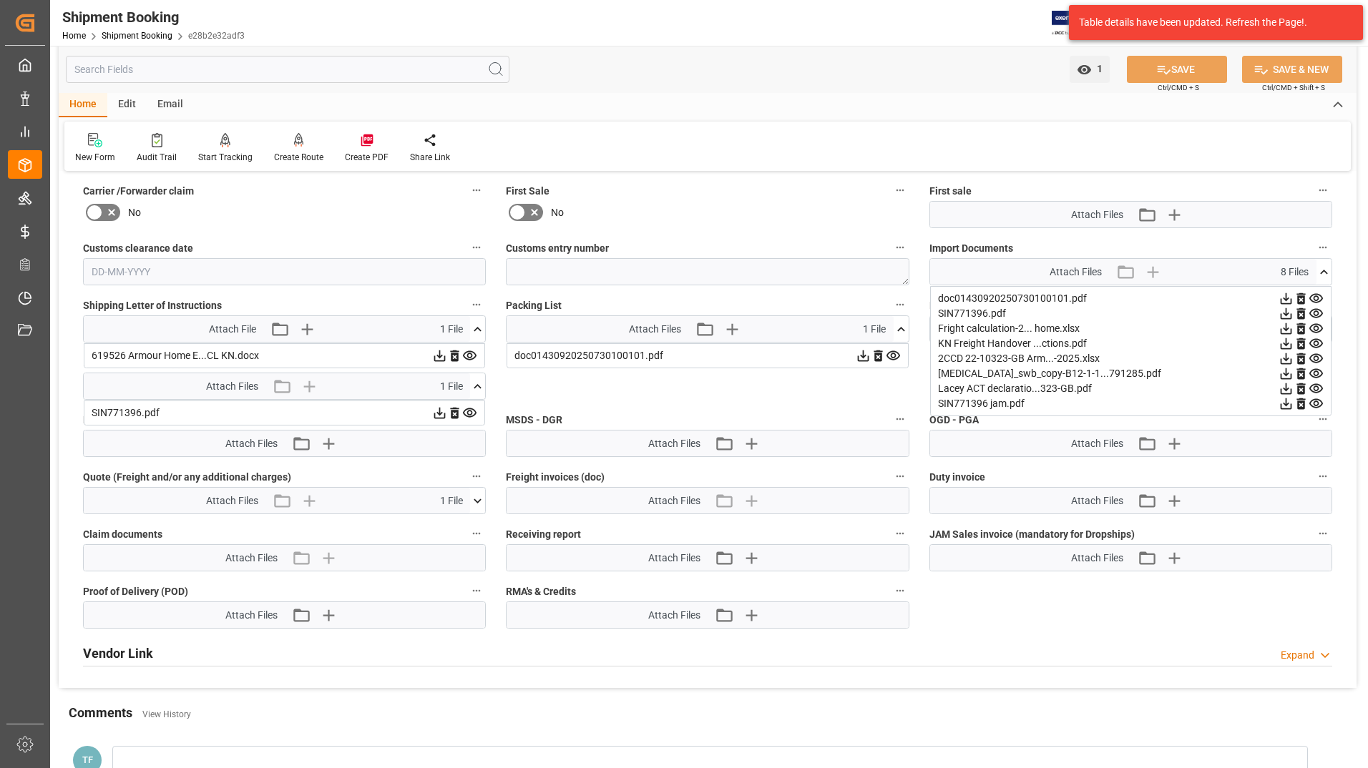
scroll to position [1216, 0]
click at [441, 411] on icon at bounding box center [439, 412] width 15 height 15
click at [439, 409] on icon at bounding box center [439, 412] width 15 height 15
click at [467, 409] on icon at bounding box center [469, 412] width 15 height 15
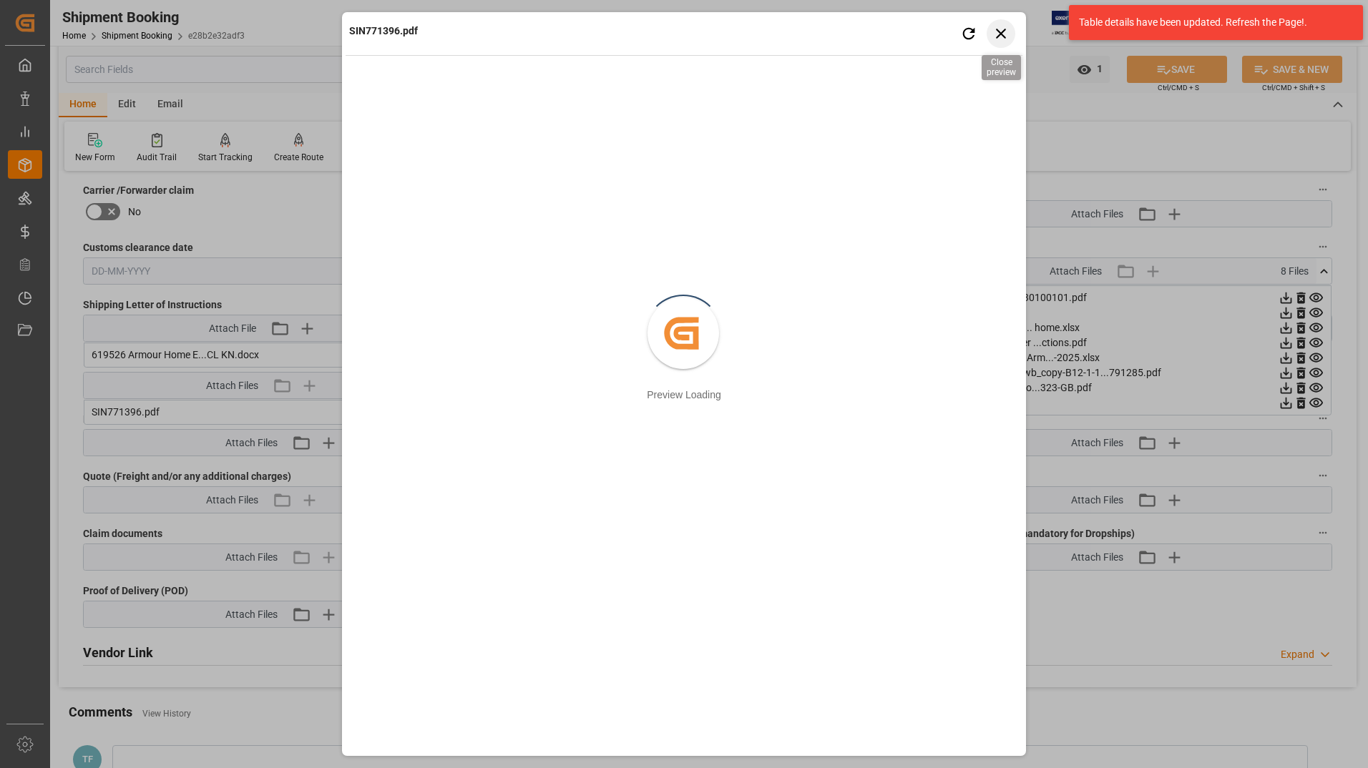
click at [1001, 37] on icon "button" at bounding box center [1001, 33] width 18 height 18
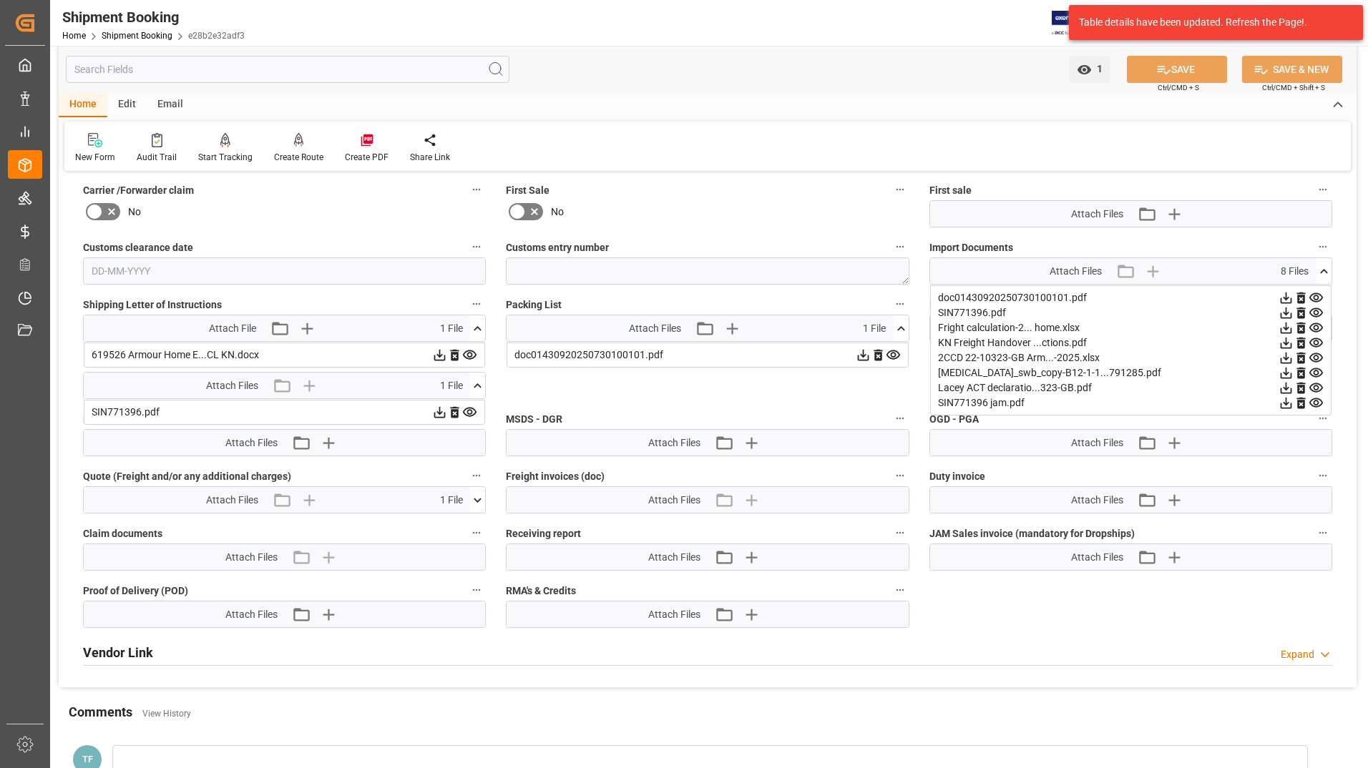
click at [1310, 328] on icon at bounding box center [1315, 327] width 15 height 15
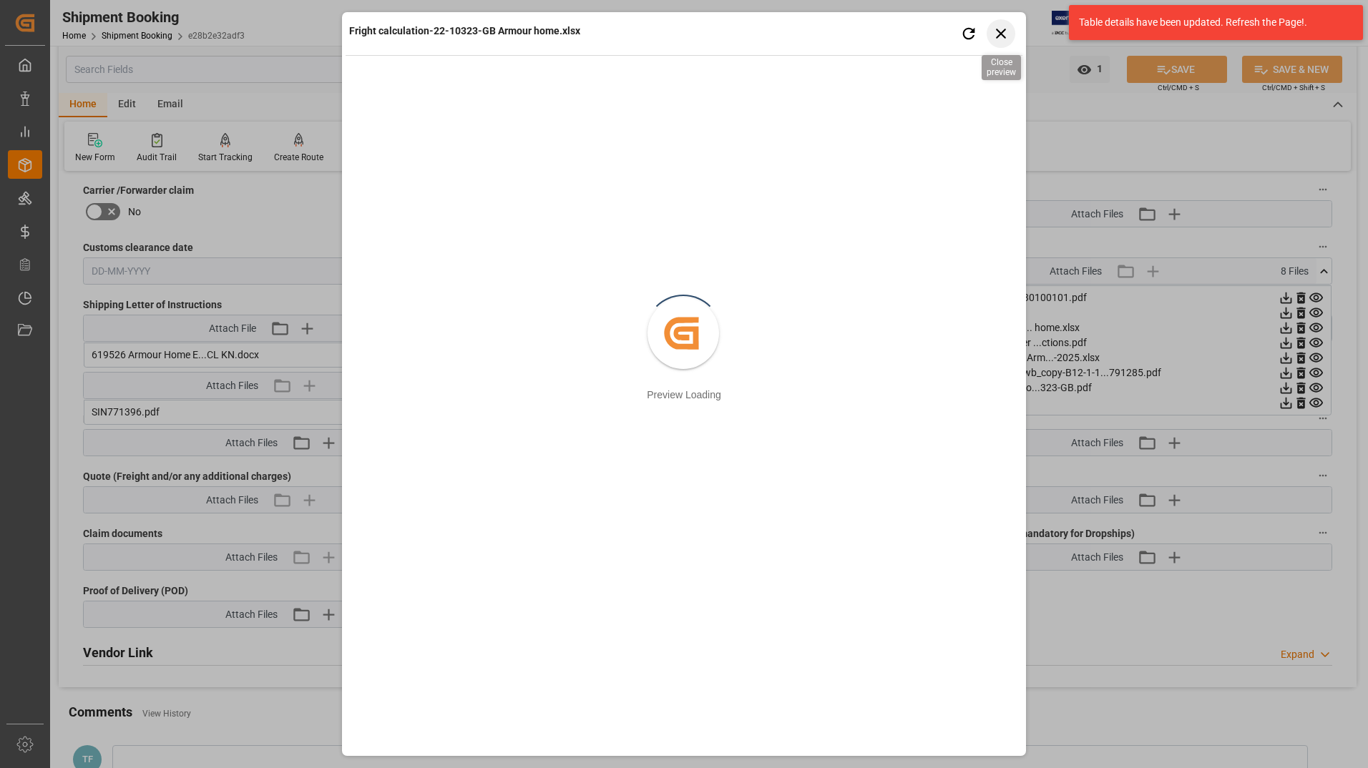
click at [1003, 38] on icon "button" at bounding box center [1001, 33] width 18 height 18
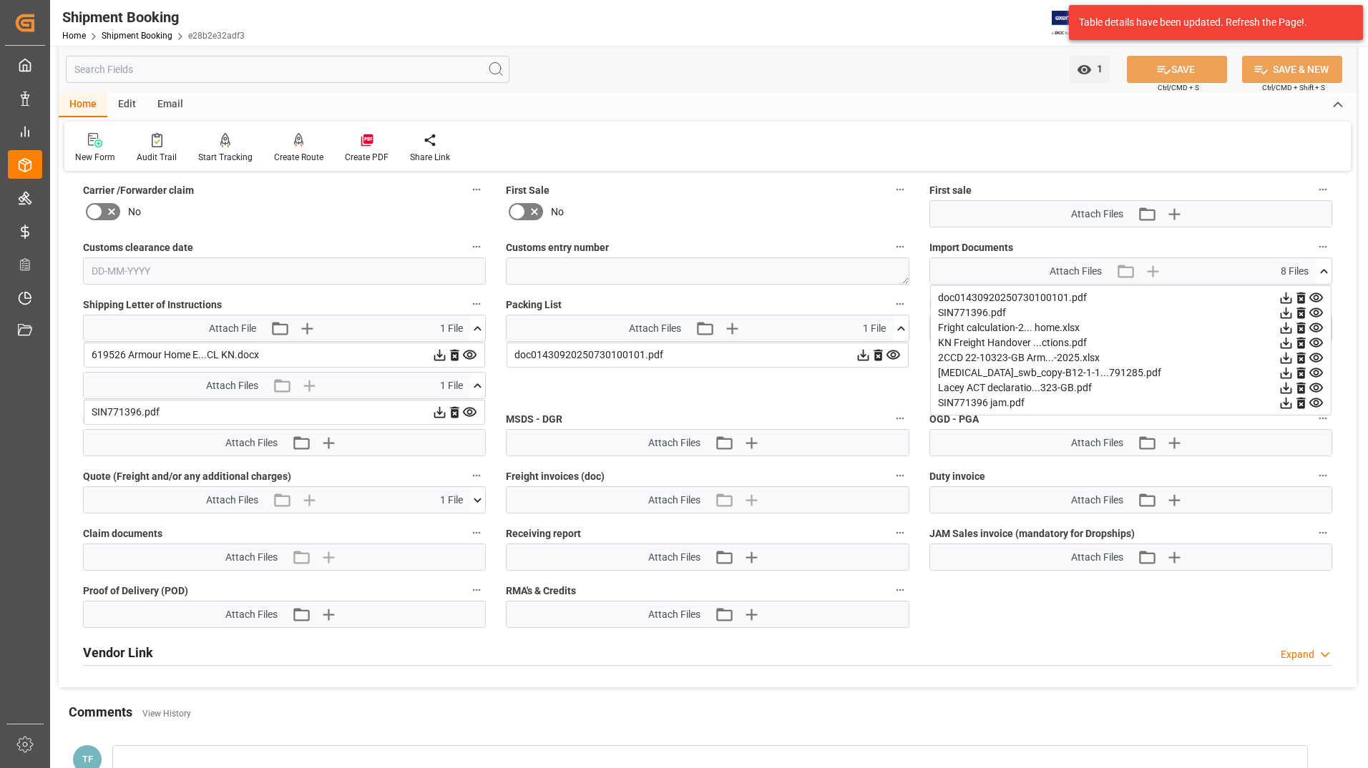
click at [1289, 325] on icon at bounding box center [1285, 327] width 15 height 15
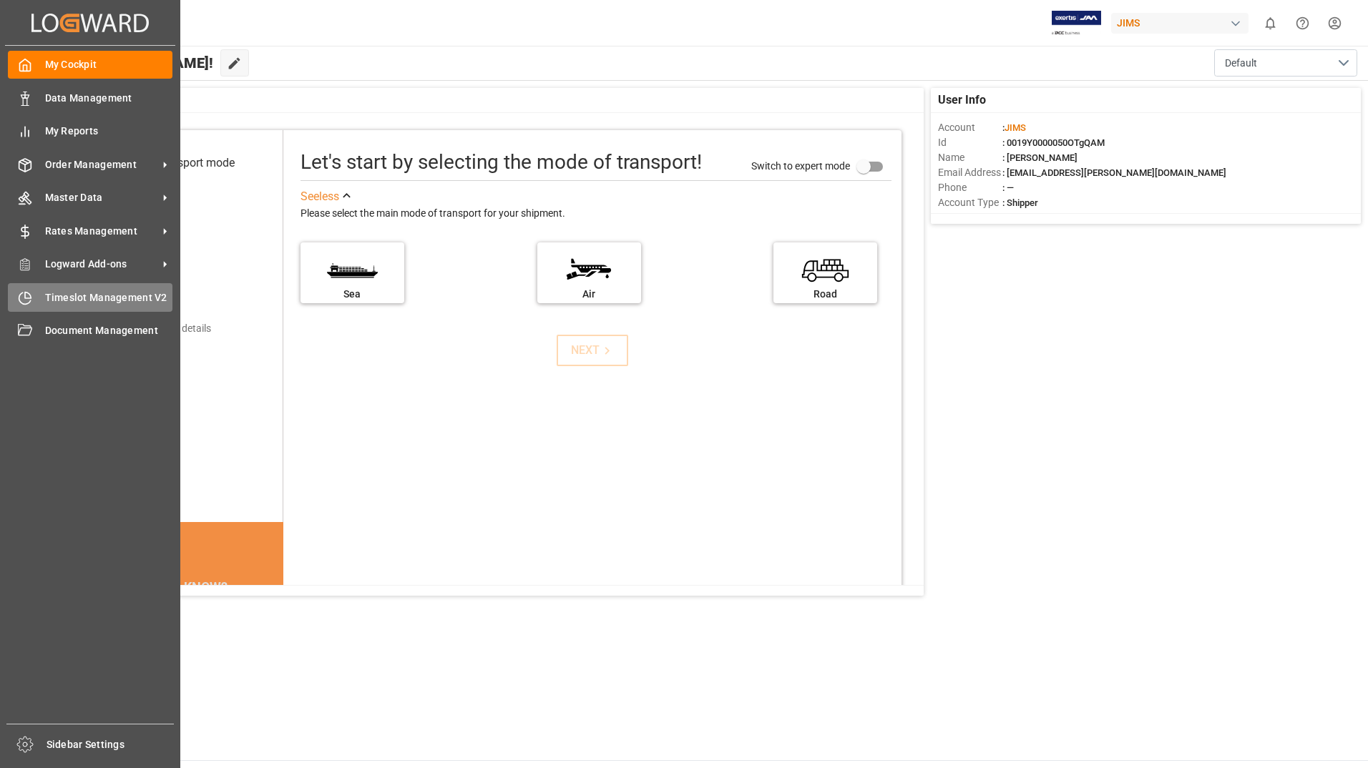
click at [78, 297] on span "Timeslot Management V2" at bounding box center [109, 297] width 128 height 15
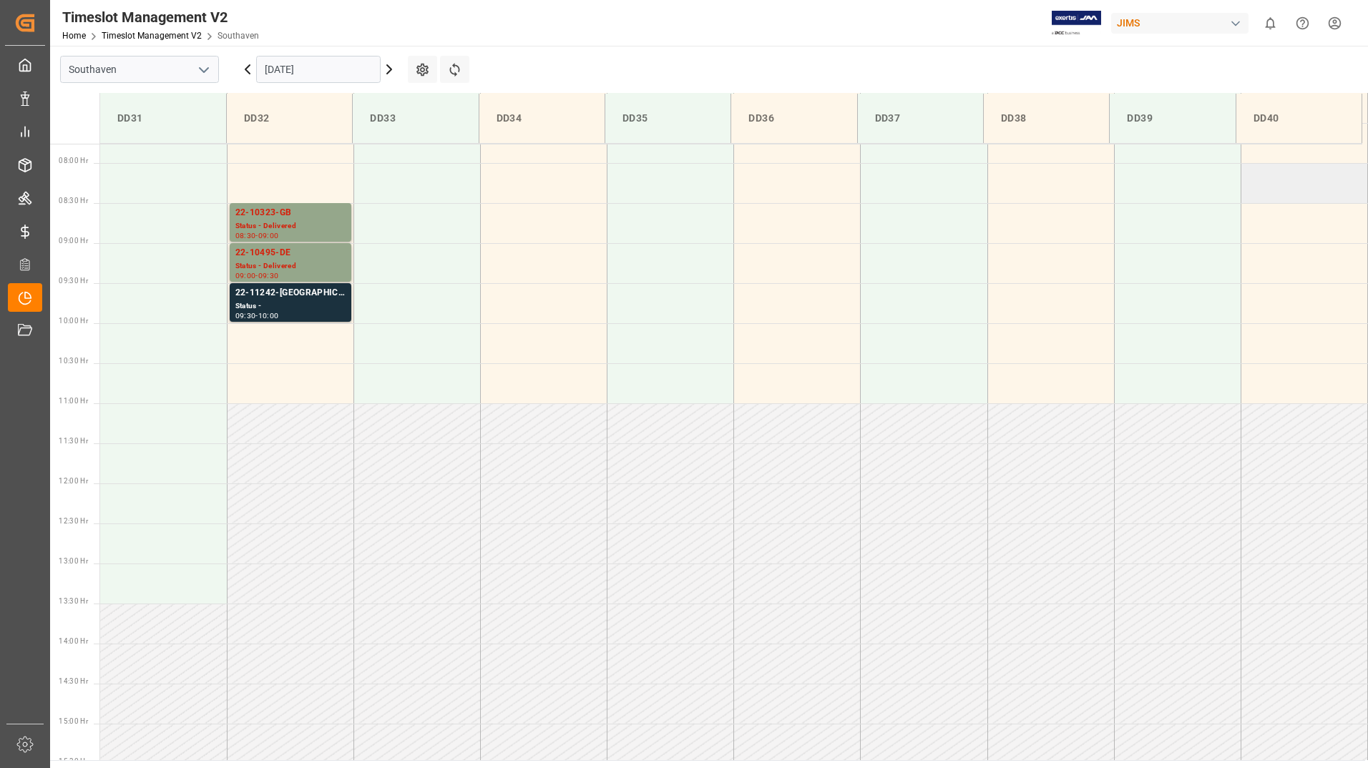
scroll to position [632, 0]
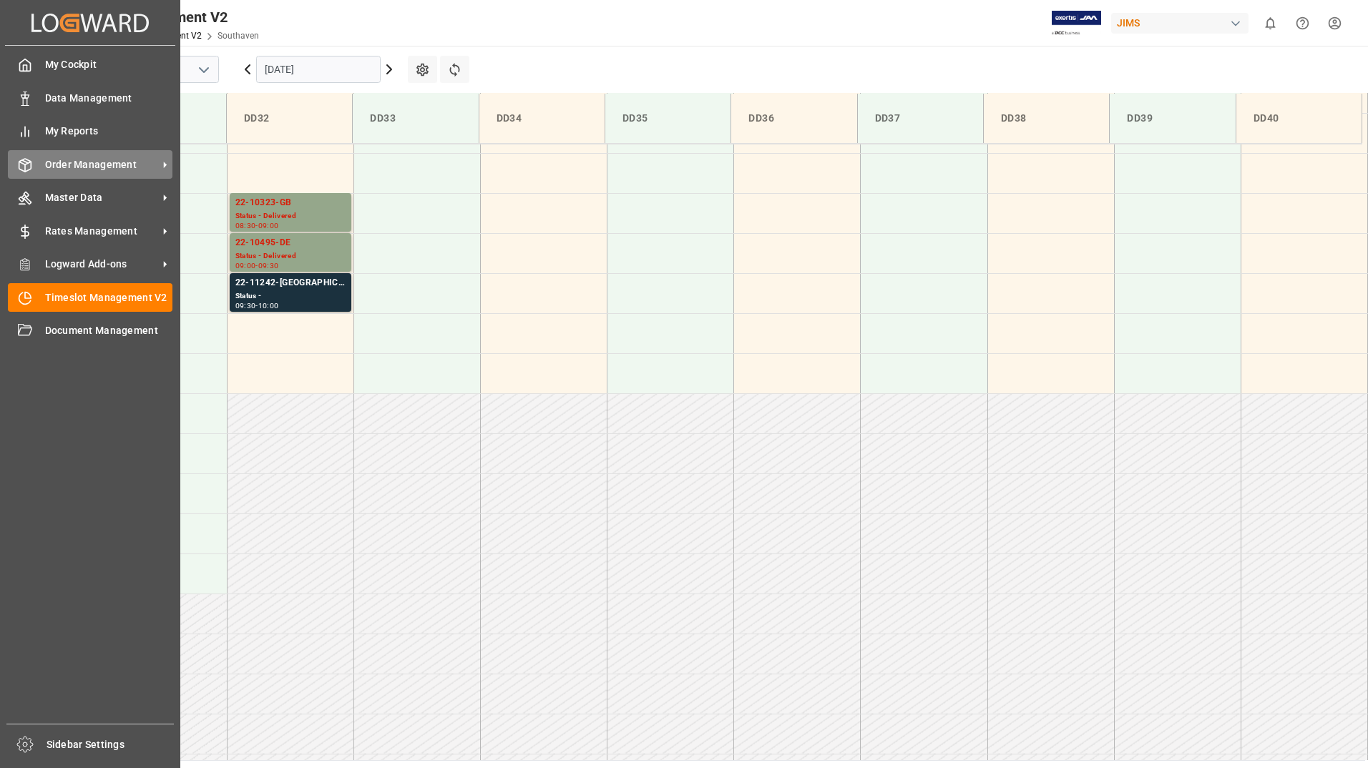
click at [81, 162] on span "Order Management" at bounding box center [101, 164] width 113 height 15
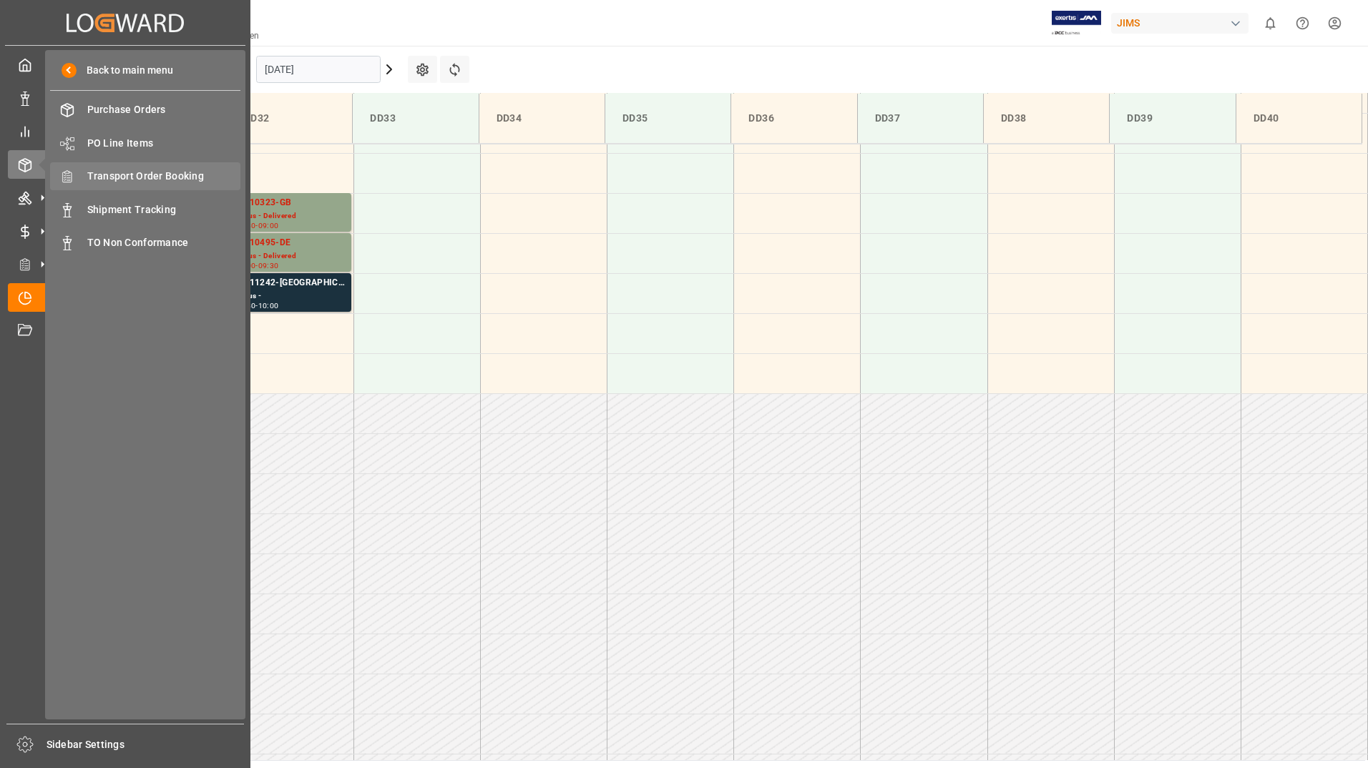
click at [196, 178] on span "Transport Order Booking" at bounding box center [164, 176] width 154 height 15
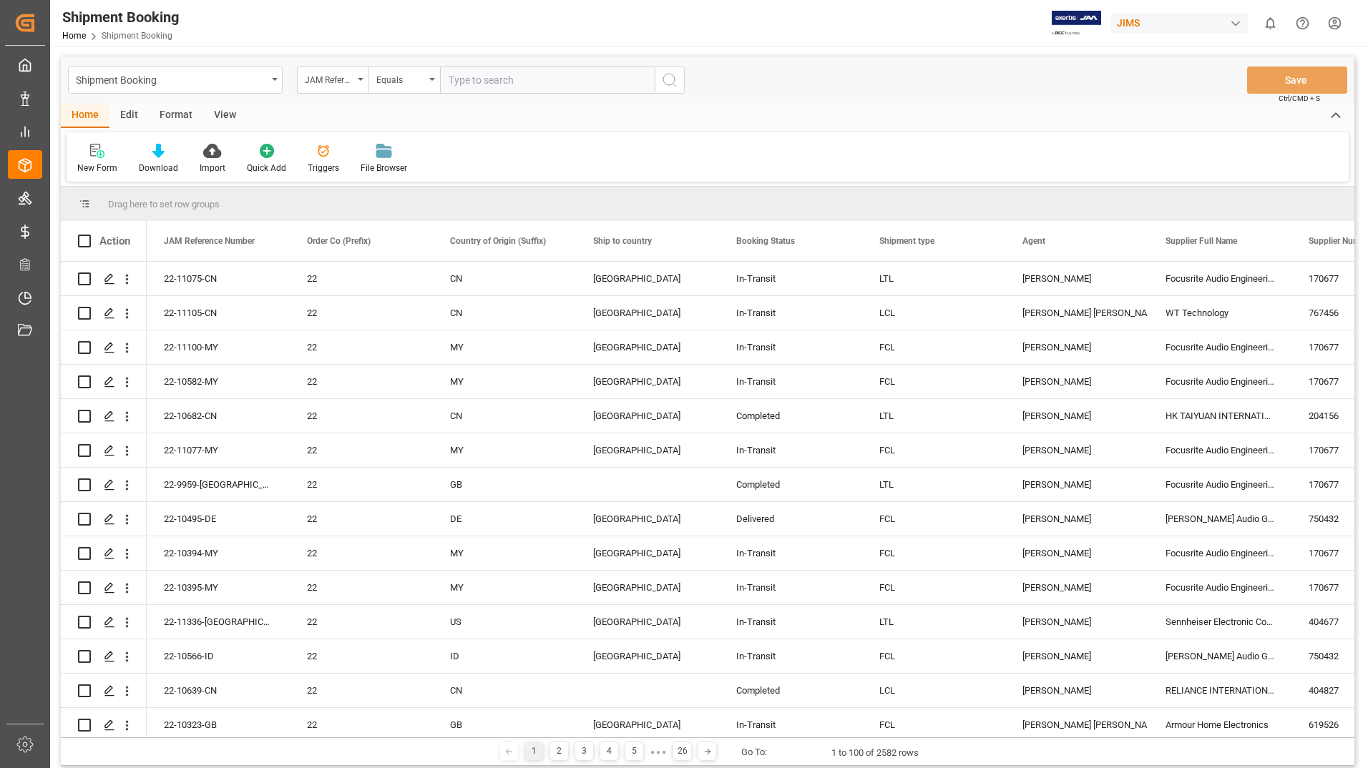
click at [481, 84] on input "text" at bounding box center [547, 80] width 215 height 27
paste input "22-10323-GB"
type input "22-10323-GB"
click at [672, 72] on icon "search button" at bounding box center [669, 80] width 17 height 17
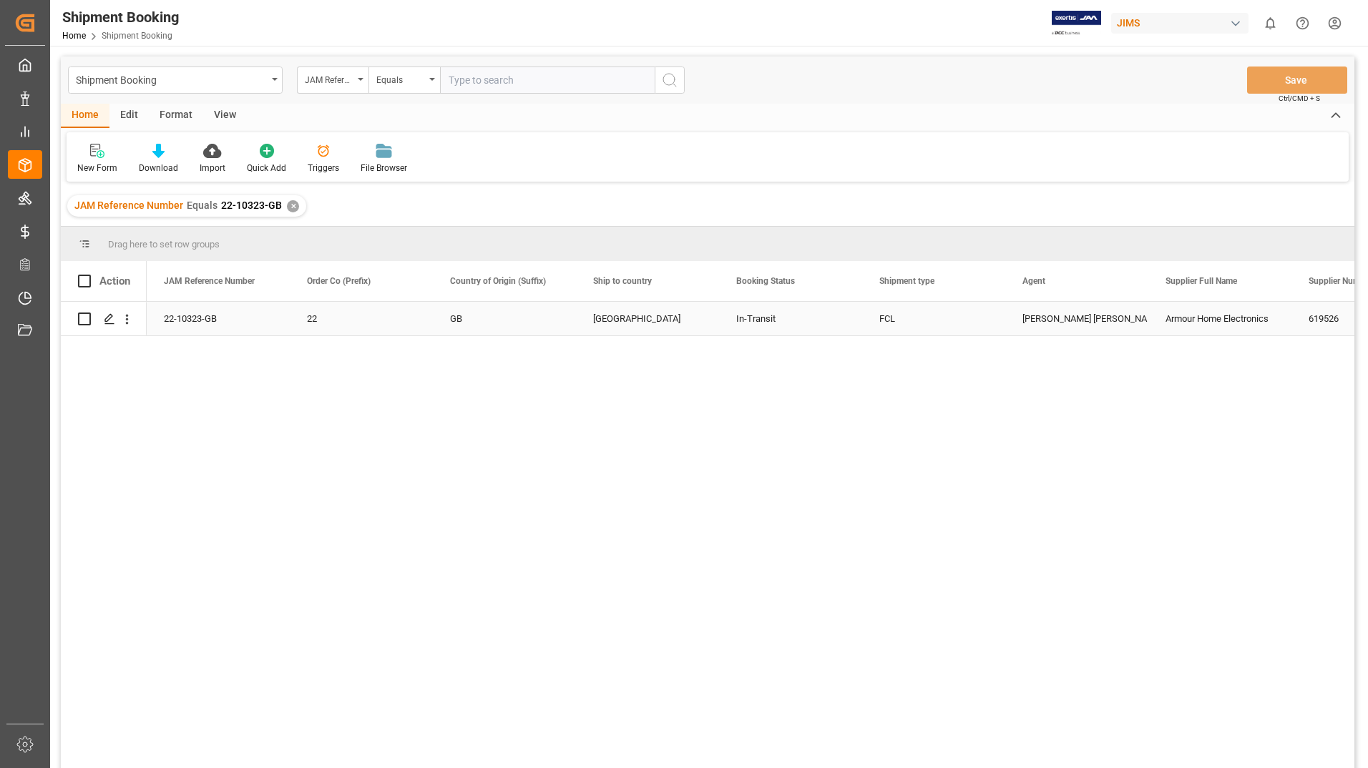
drag, startPoint x: 85, startPoint y: 320, endPoint x: 92, endPoint y: 317, distance: 7.4
click at [84, 320] on input "Press Space to toggle row selection (unchecked)" at bounding box center [84, 319] width 13 height 13
checkbox input "true"
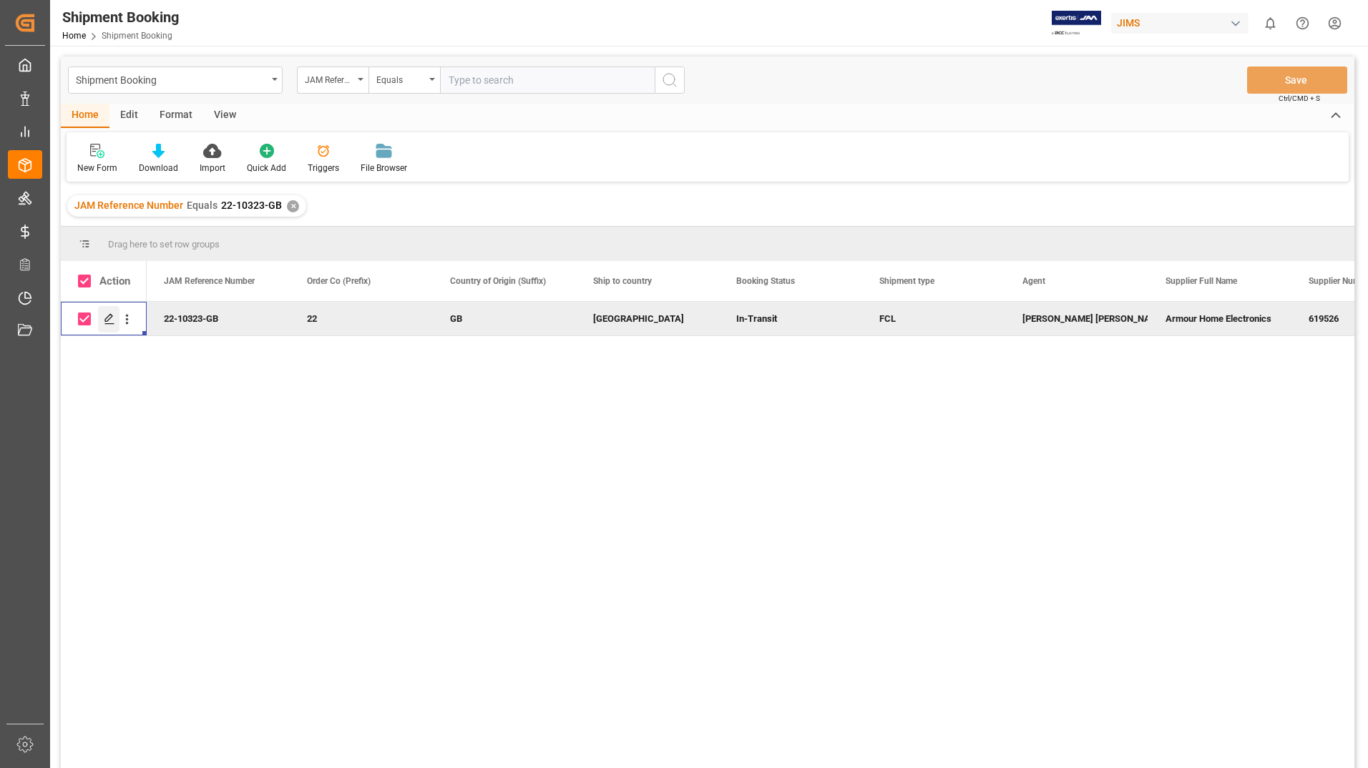
click at [109, 312] on div "Press SPACE to deselect this row." at bounding box center [108, 319] width 21 height 26
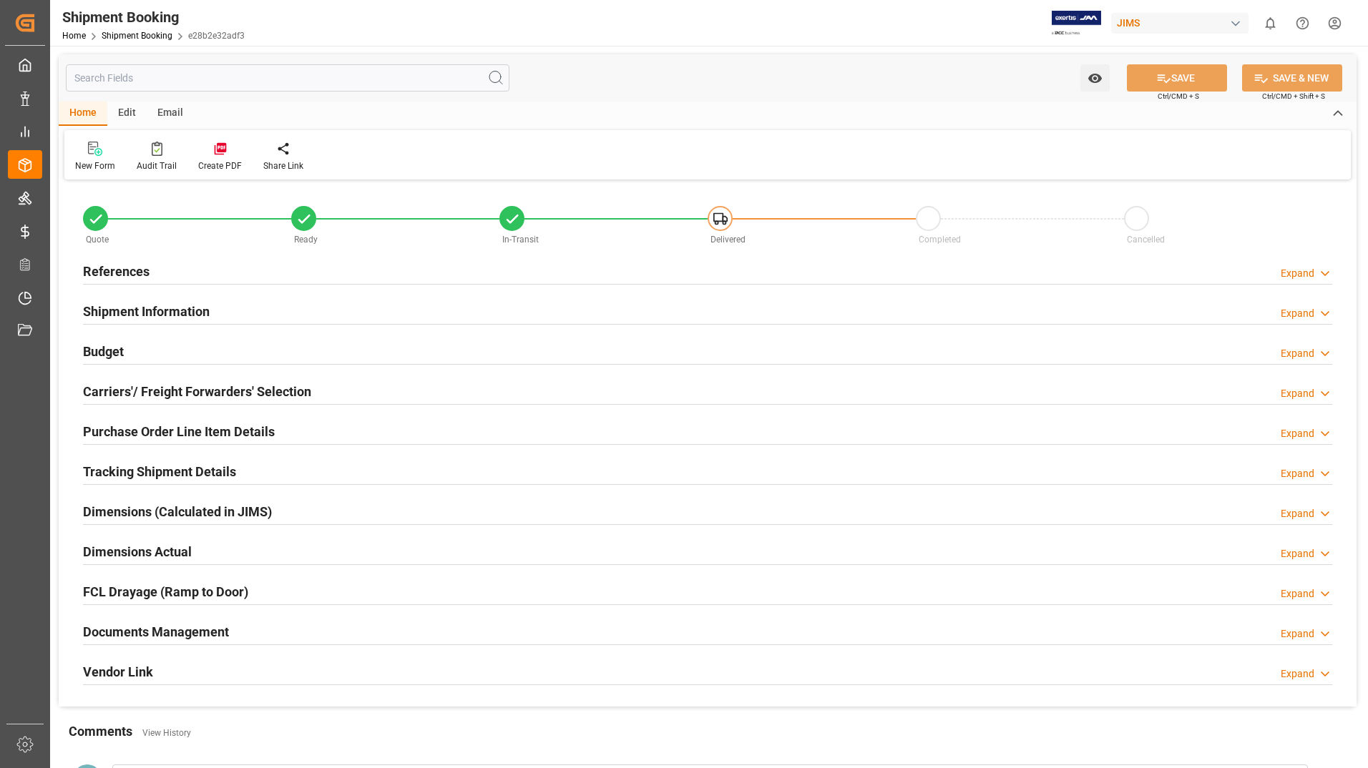
type input "33"
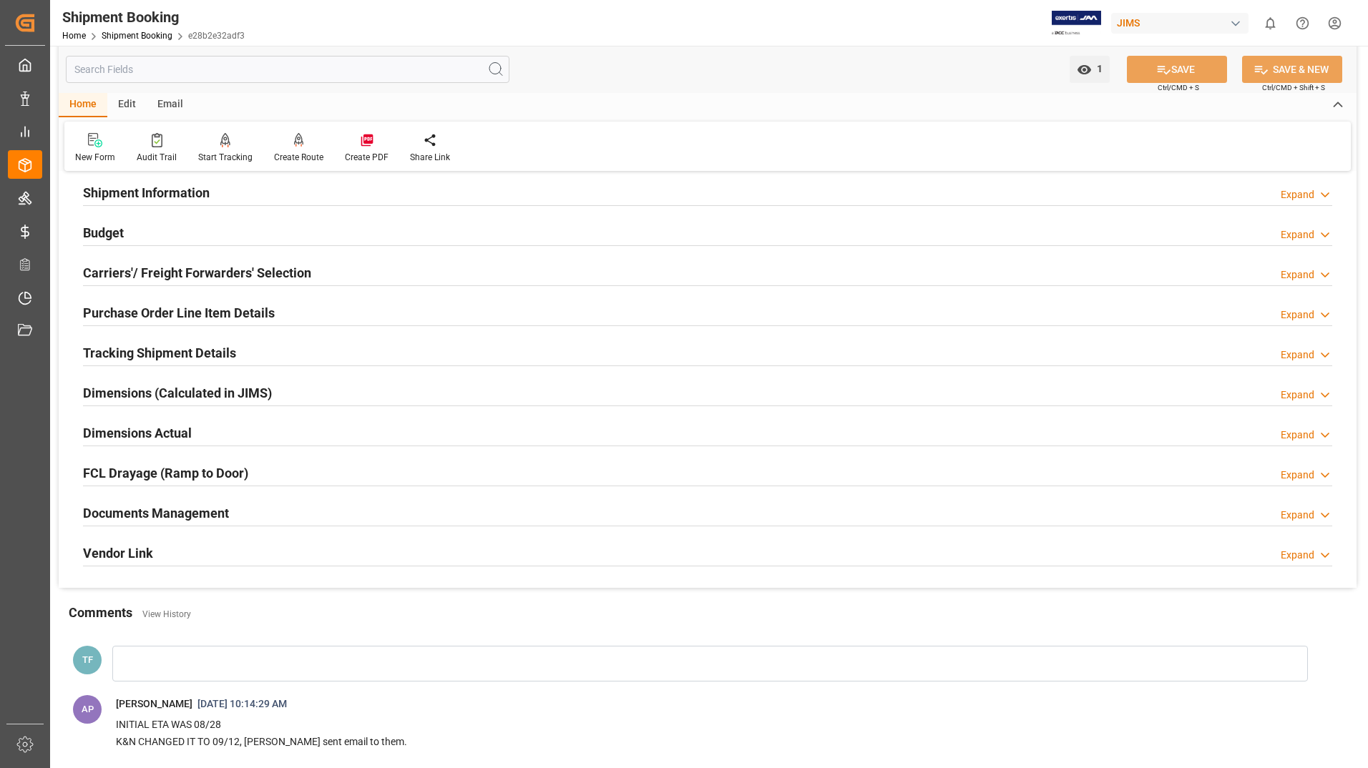
scroll to position [143, 0]
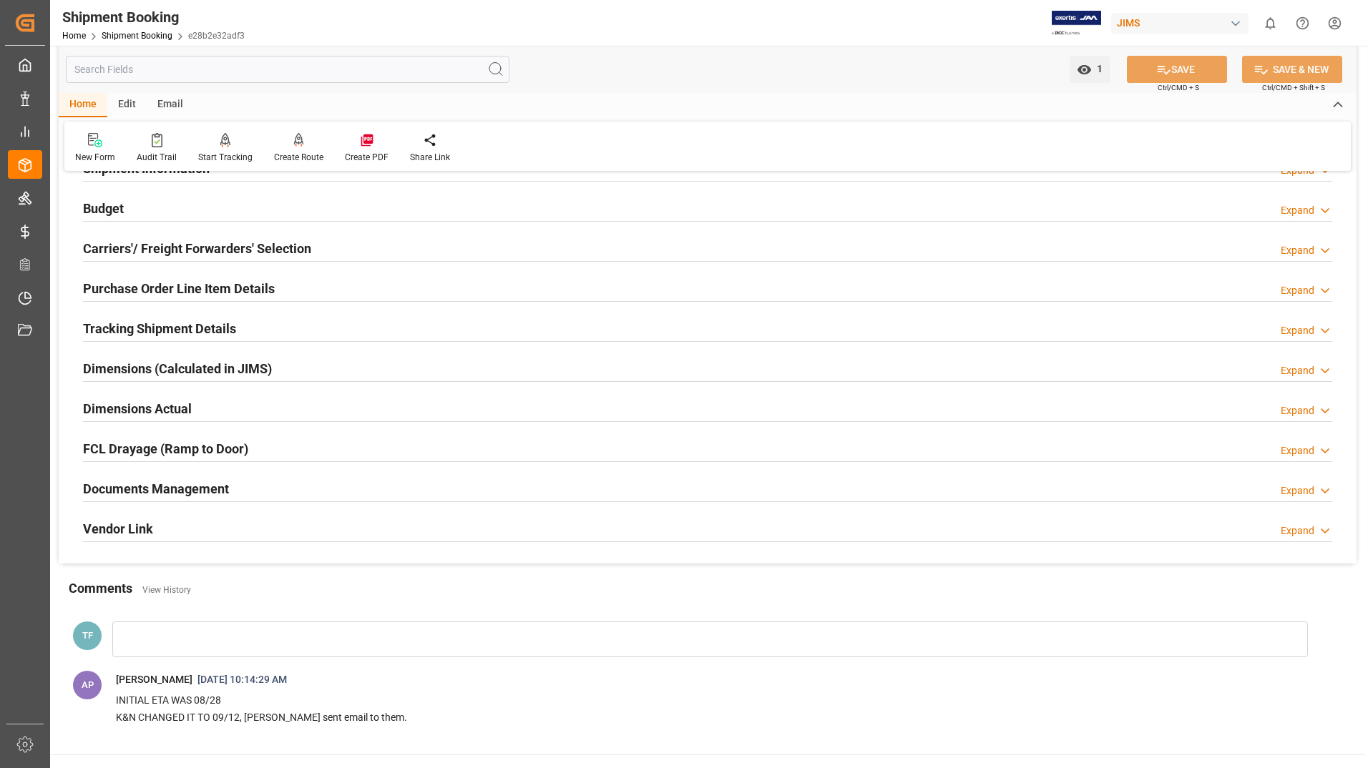
click at [195, 279] on h2 "Purchase Order Line Item Details" at bounding box center [179, 288] width 192 height 19
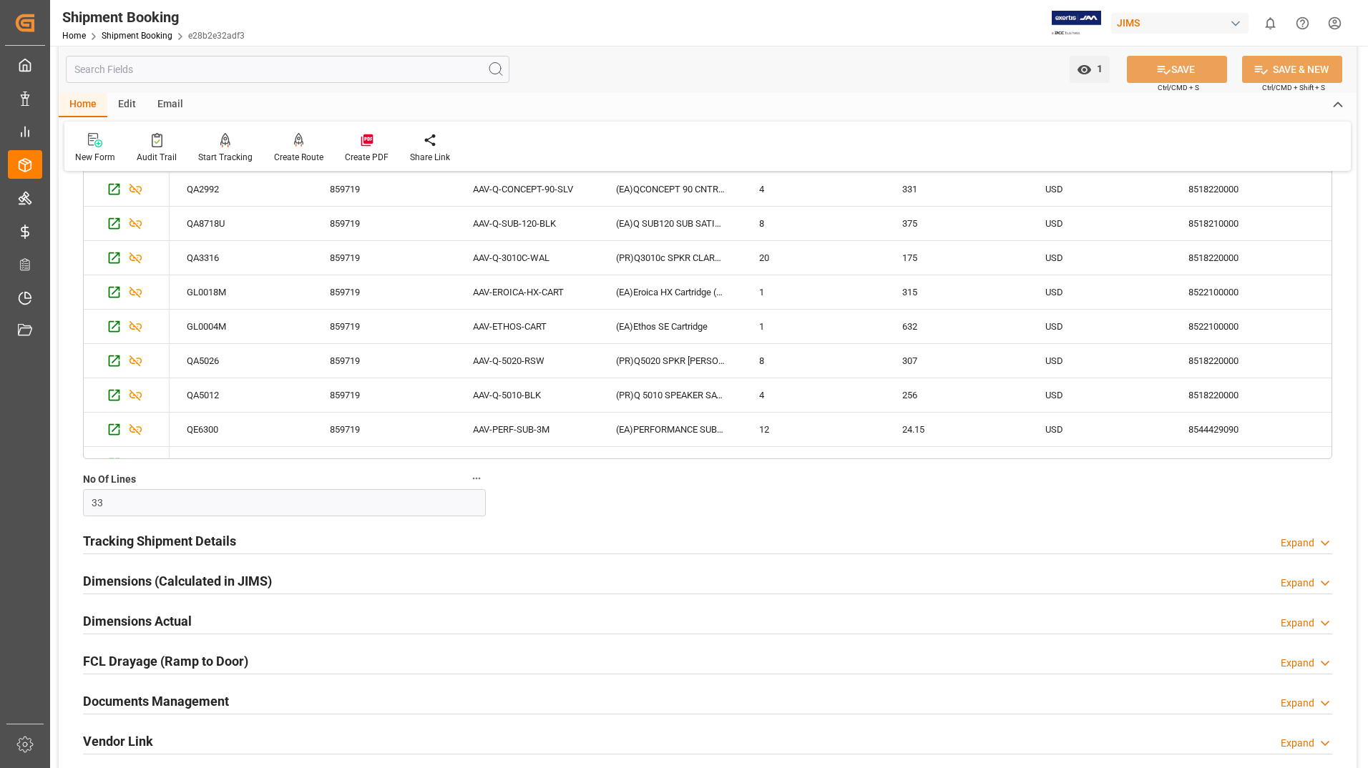
scroll to position [501, 0]
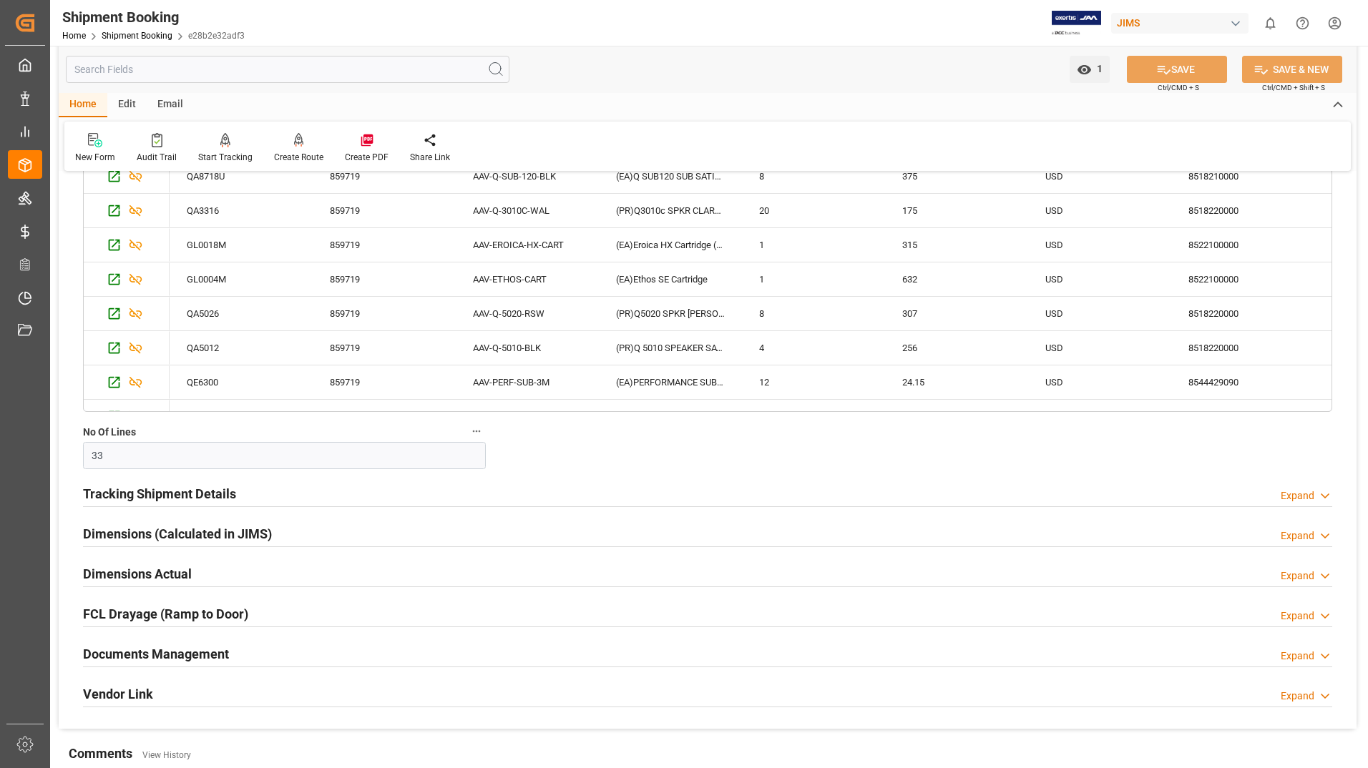
click at [216, 493] on h2 "Tracking Shipment Details" at bounding box center [159, 493] width 153 height 19
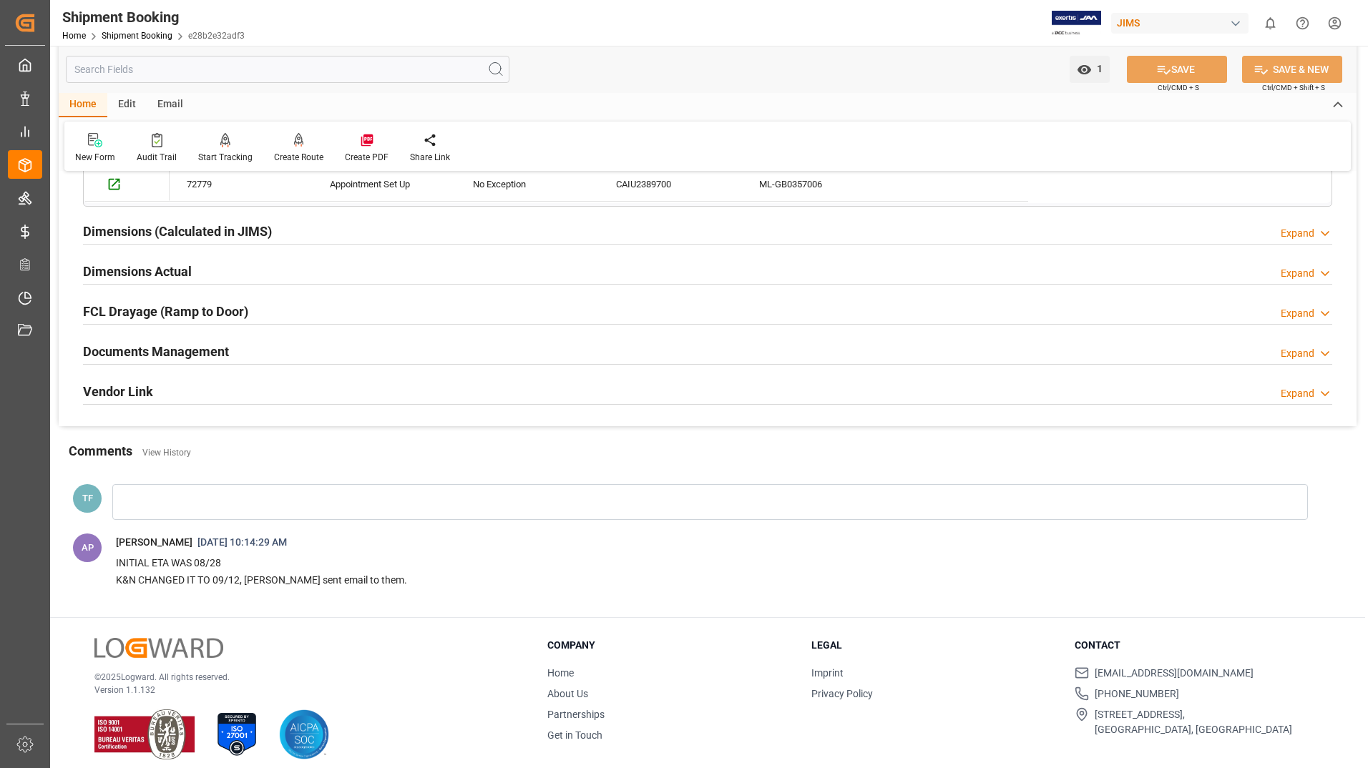
scroll to position [966, 0]
